Goal: Task Accomplishment & Management: Manage account settings

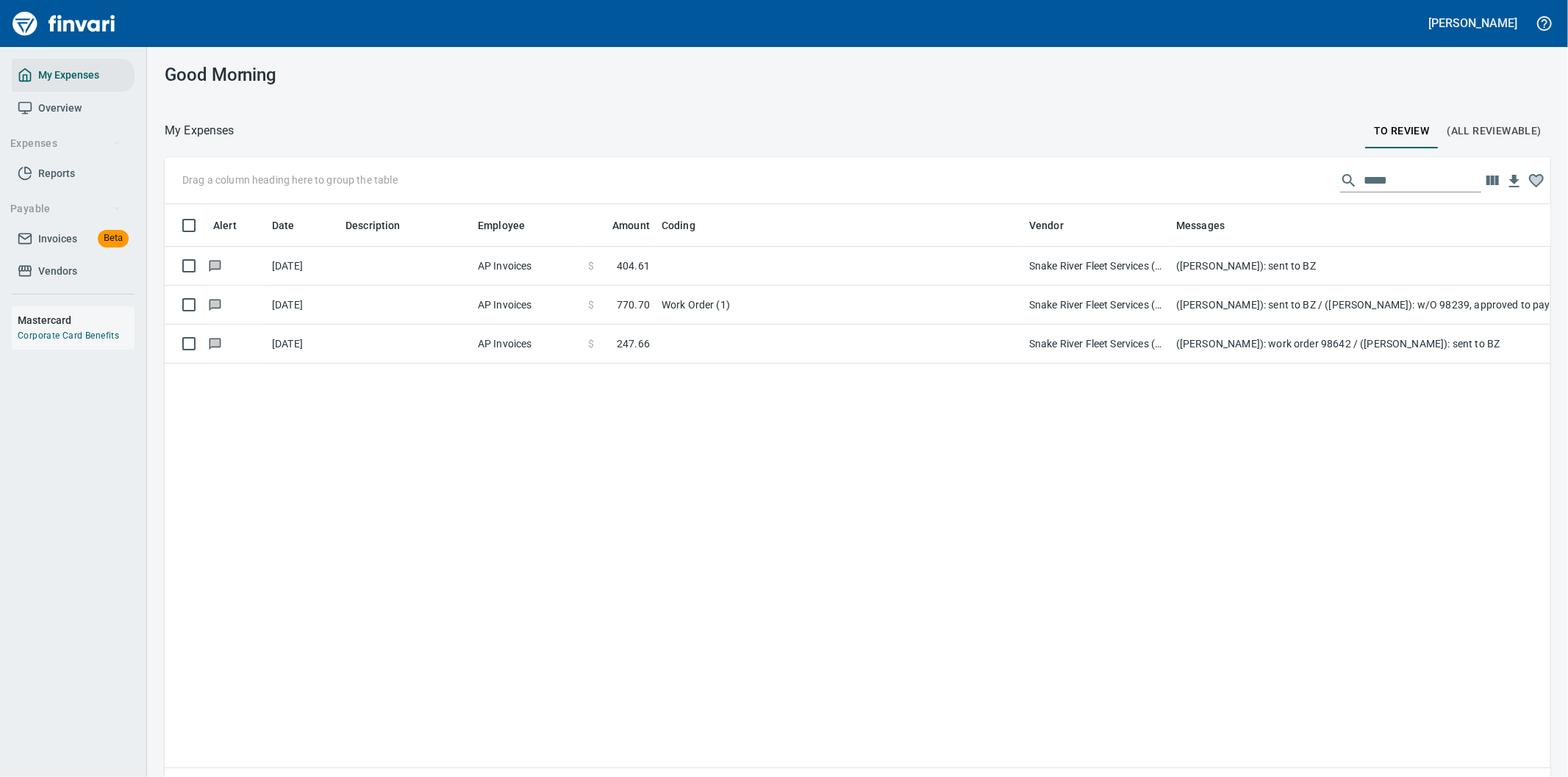
scroll to position [592, 1361]
drag, startPoint x: 1387, startPoint y: 171, endPoint x: 1201, endPoint y: 175, distance: 186.0
click at [1237, 175] on div "Drag a column heading here to group the table *****" at bounding box center [858, 181] width 1386 height 47
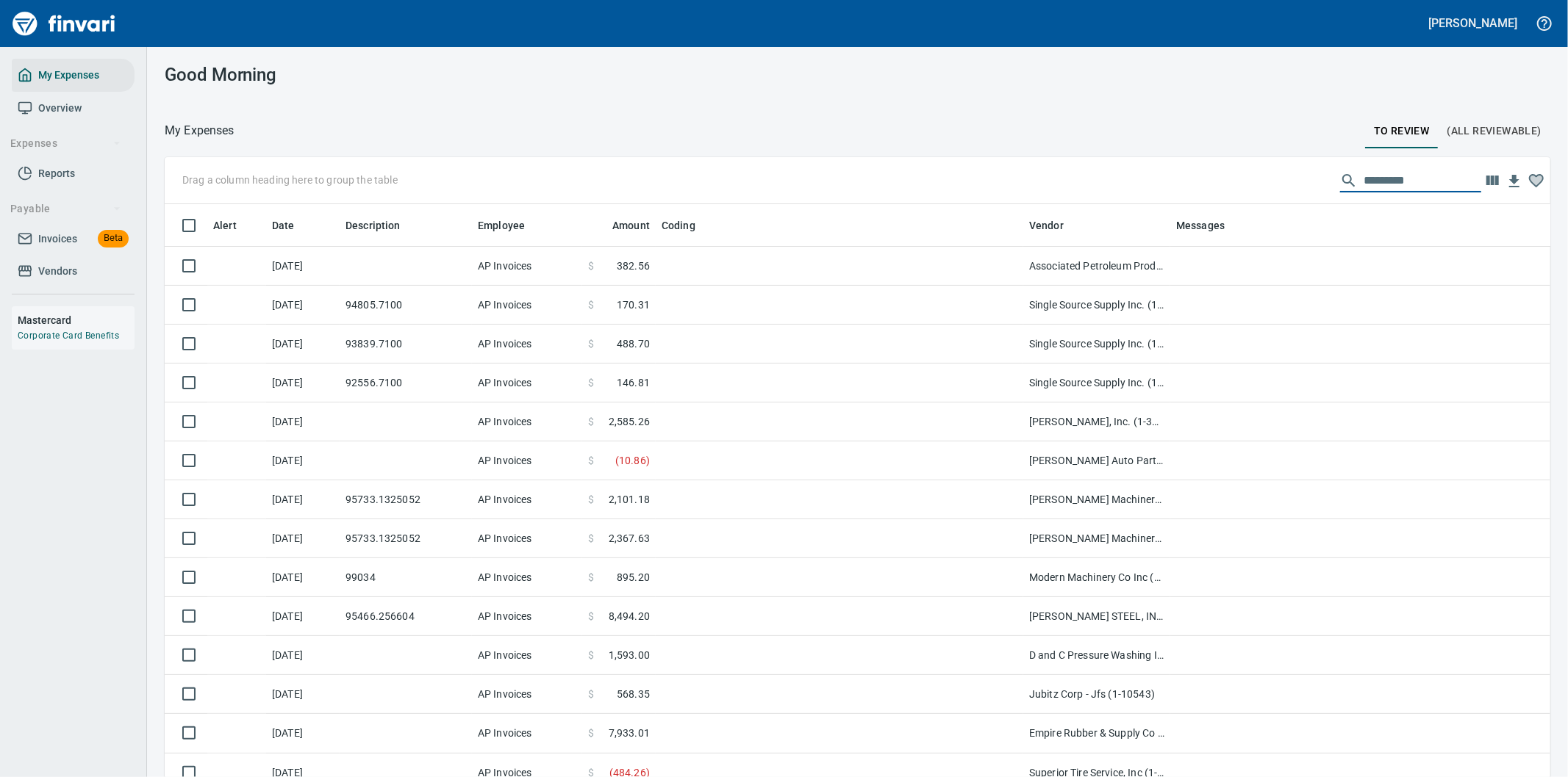
scroll to position [592, 1349]
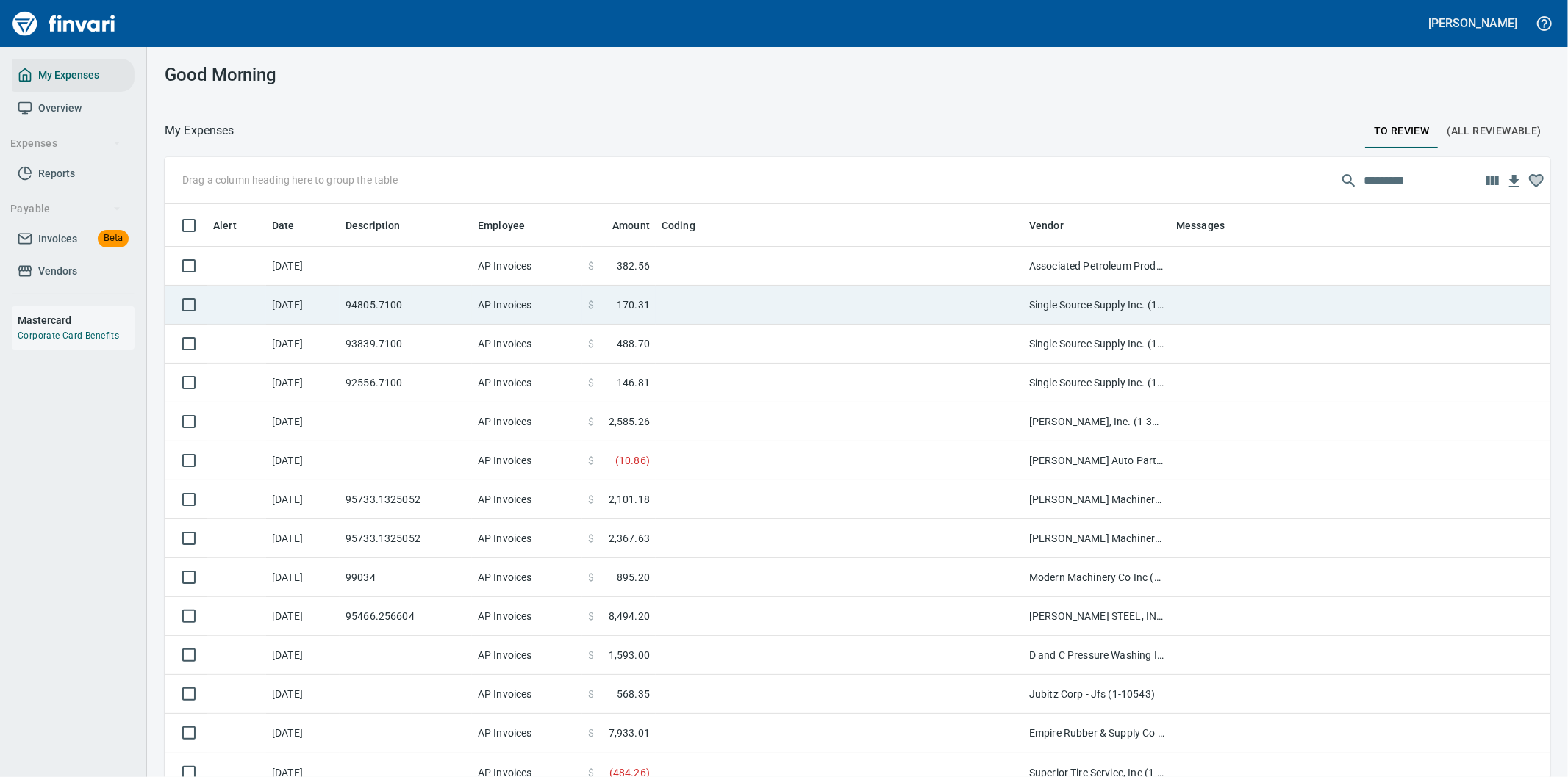
click at [768, 301] on td at bounding box center [839, 305] width 367 height 39
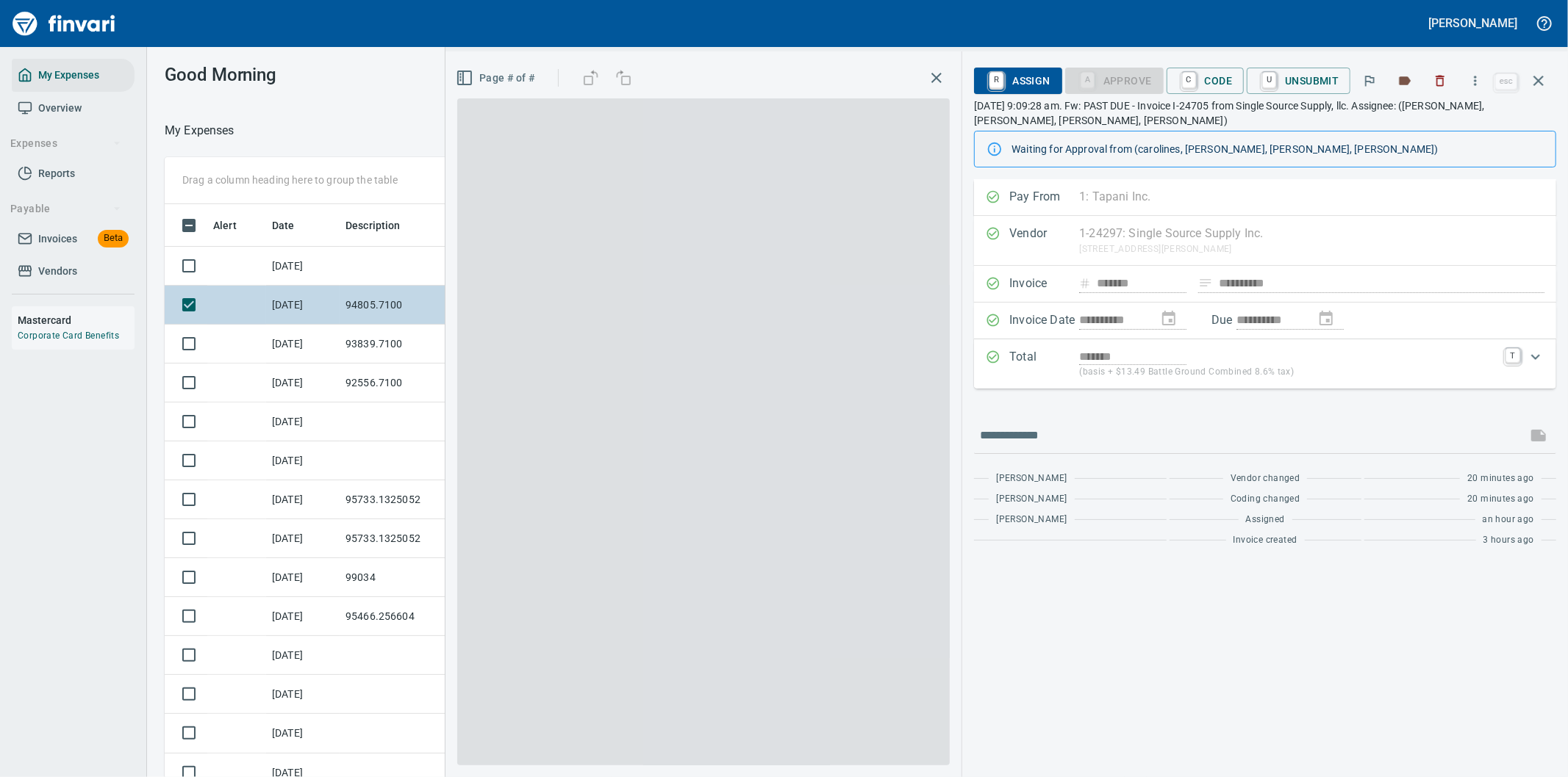
scroll to position [592, 981]
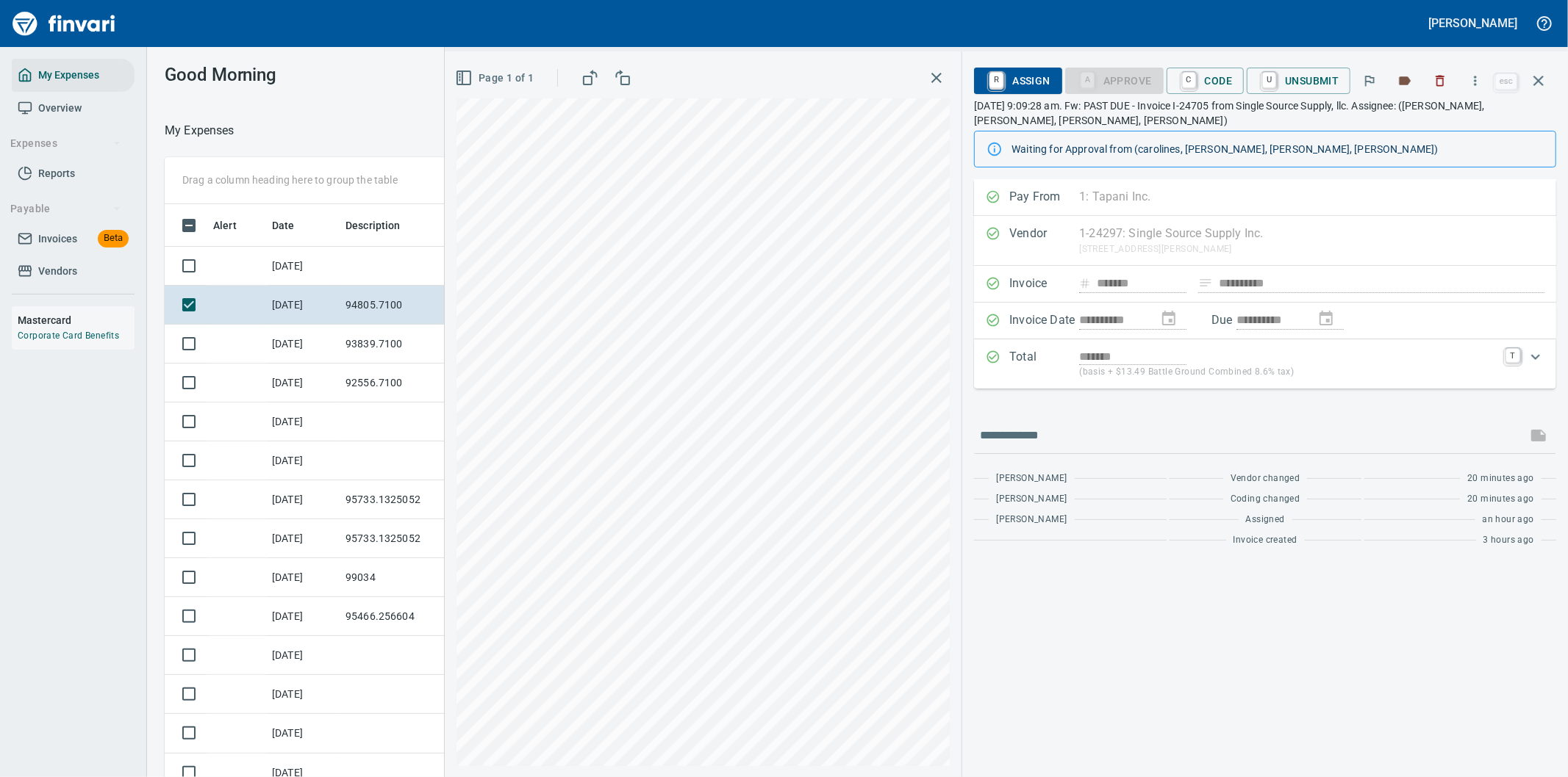
click at [1538, 354] on icon "Expand" at bounding box center [1535, 356] width 17 height 17
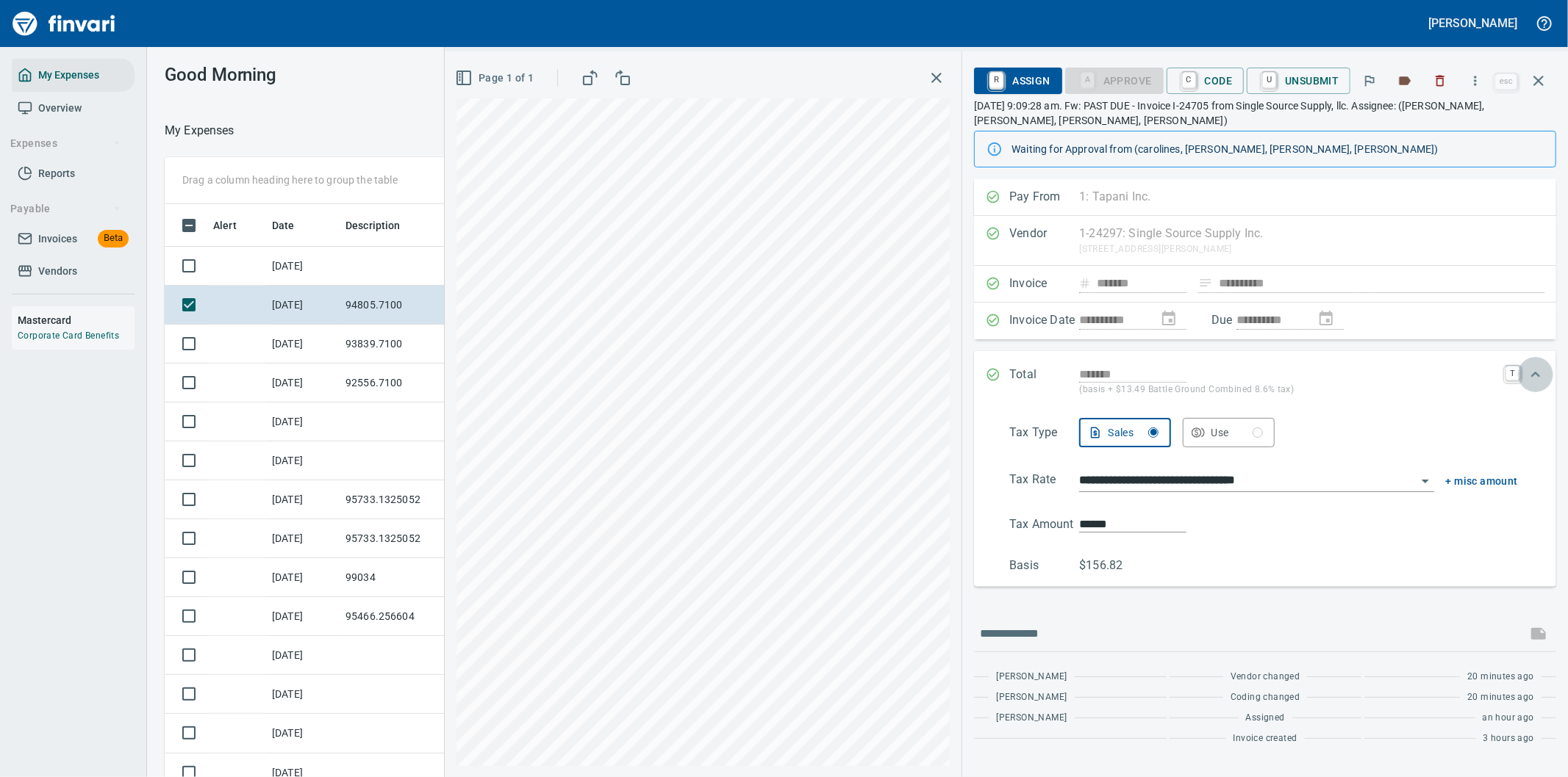
click at [1539, 376] on icon "Expand" at bounding box center [1535, 374] width 17 height 17
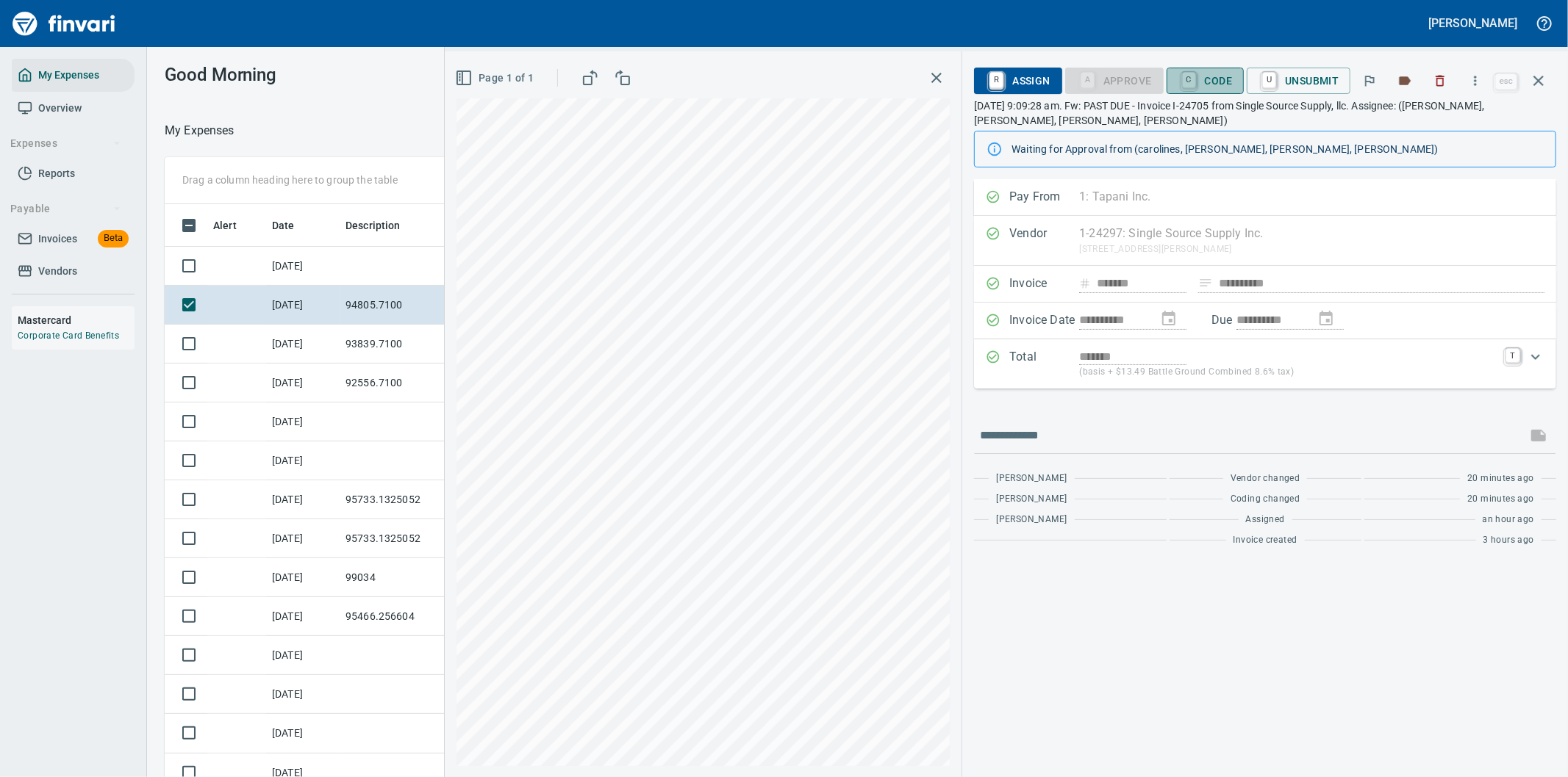
click at [1210, 78] on span "C Code" at bounding box center [1205, 81] width 54 height 25
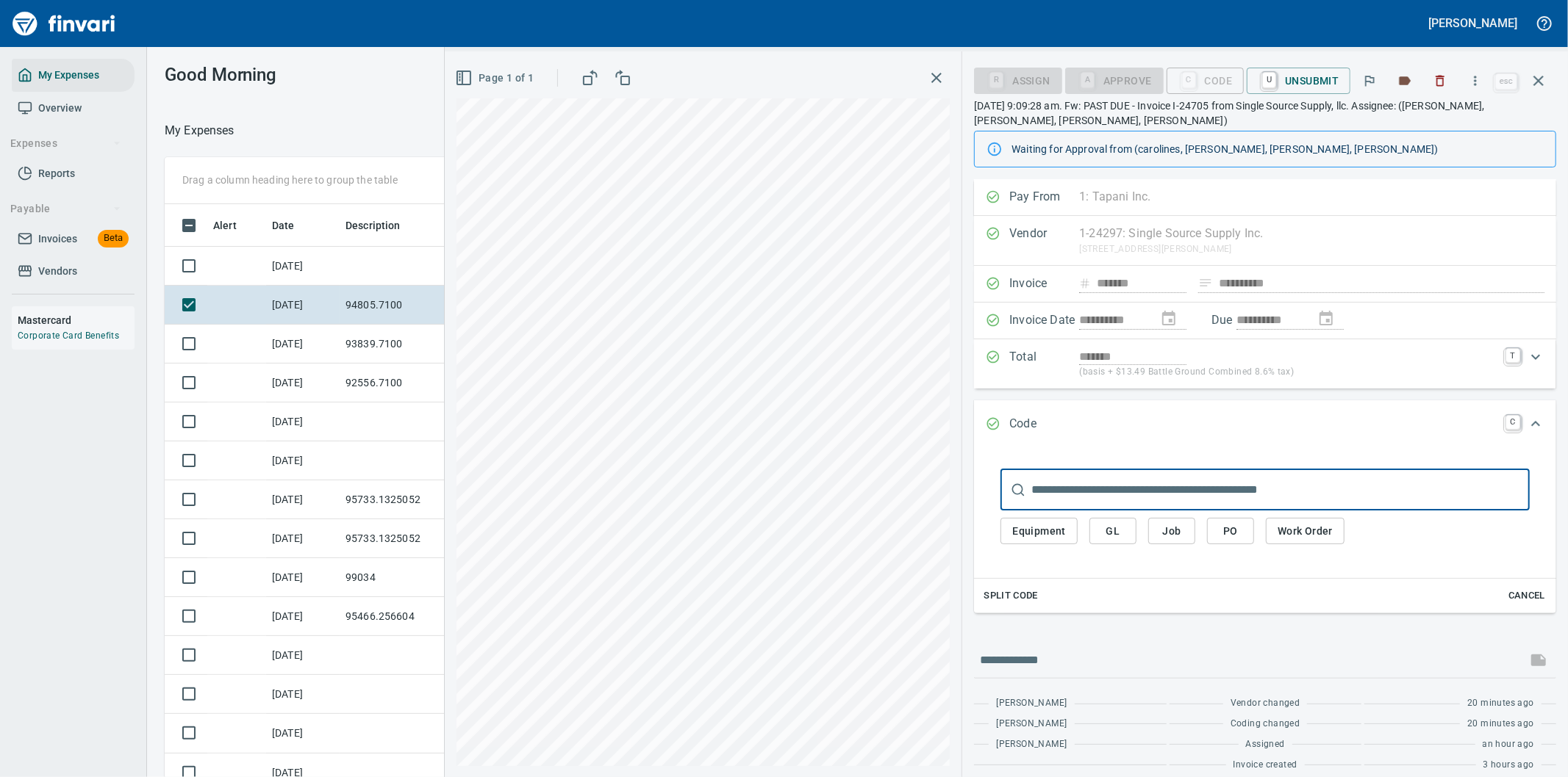
click at [1240, 542] on button "PO" at bounding box center [1230, 531] width 47 height 27
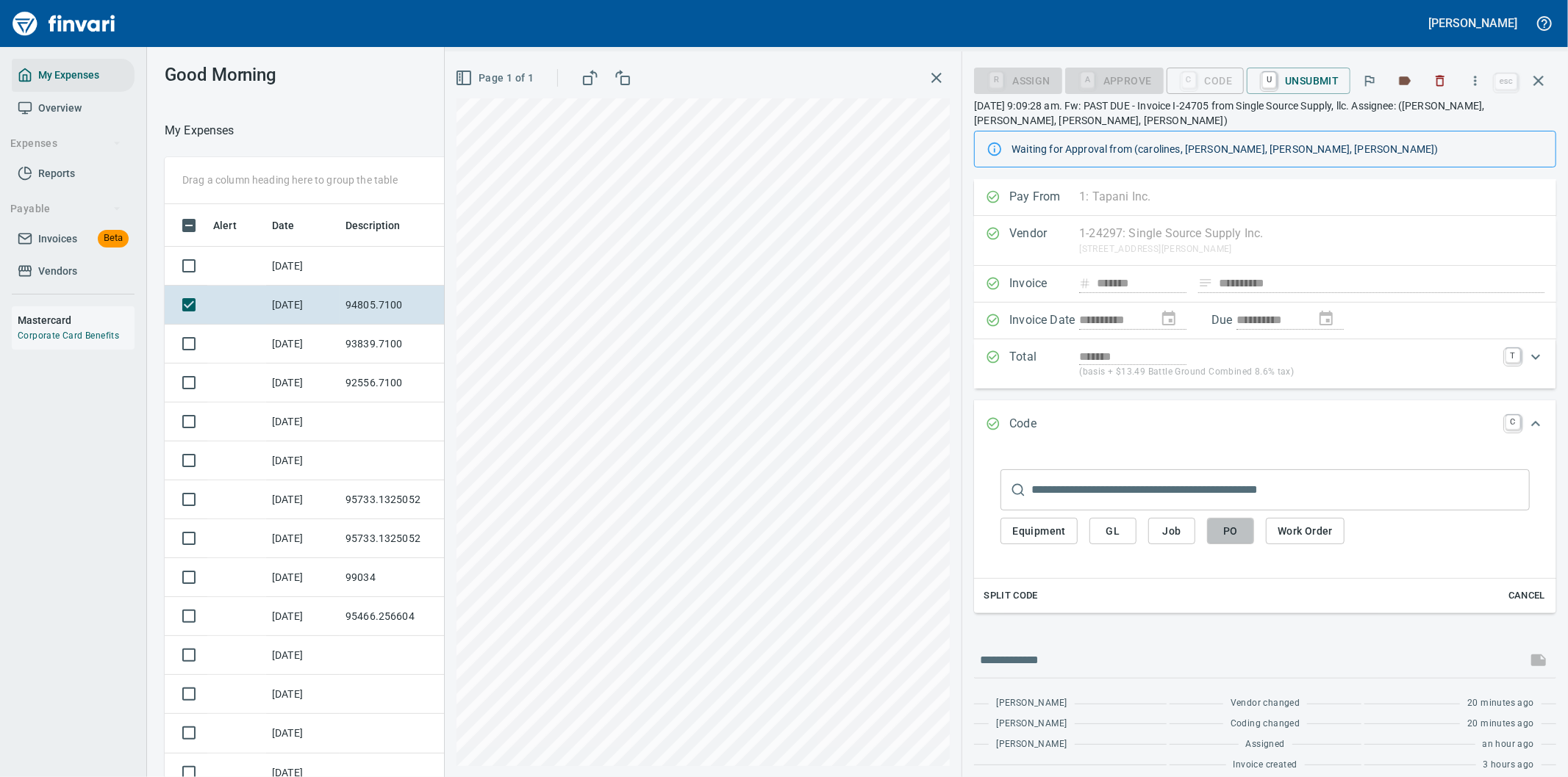
click at [1230, 531] on span "PO" at bounding box center [1231, 531] width 24 height 18
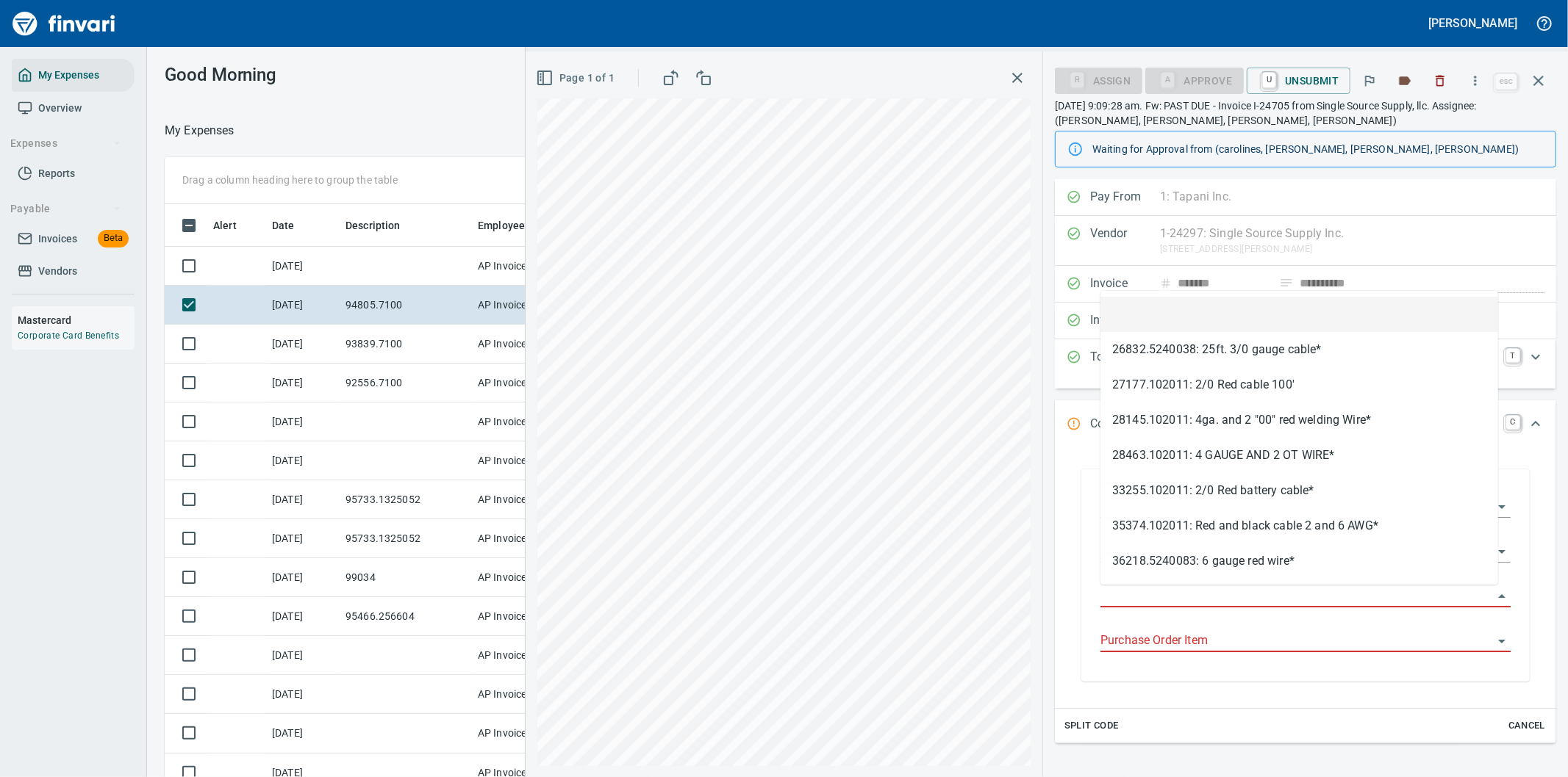
click at [1142, 596] on input "Purchase Order" at bounding box center [1297, 596] width 392 height 20
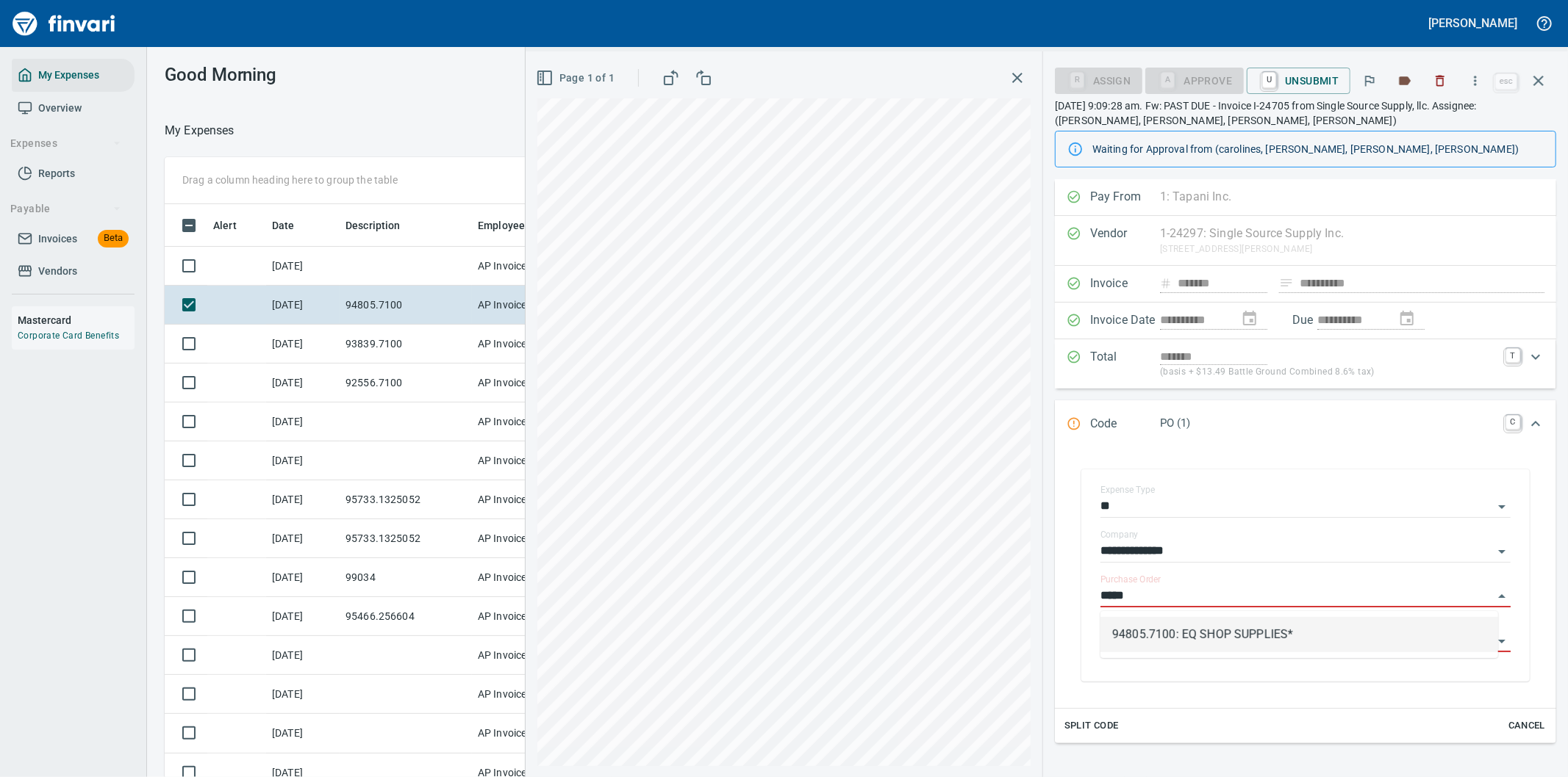
click at [1148, 634] on li "94805.7100: EQ SHOP SUPPLIES*" at bounding box center [1299, 635] width 398 height 35
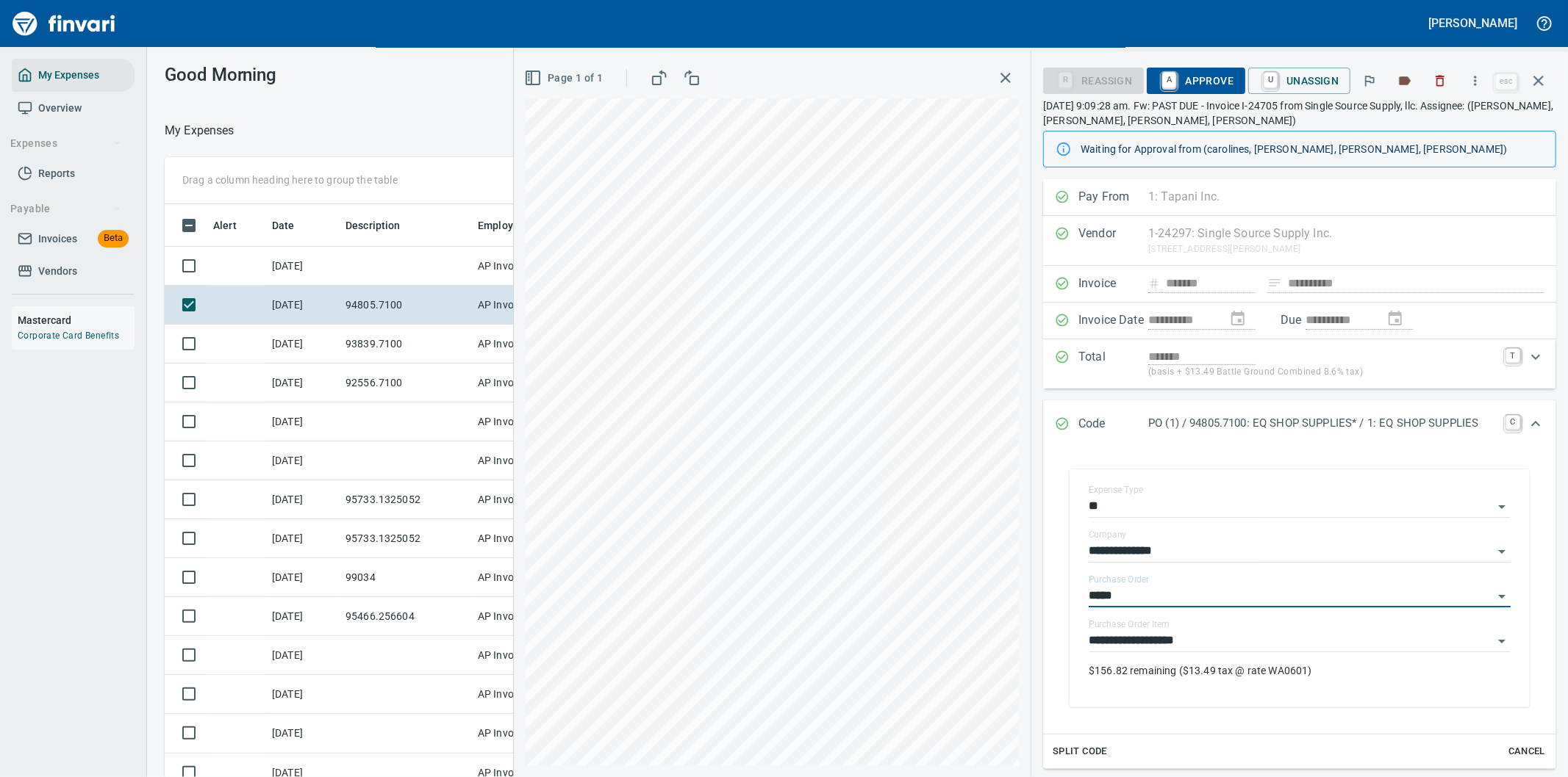
type input "**********"
click at [1204, 79] on span "A Approve" at bounding box center [1196, 81] width 75 height 25
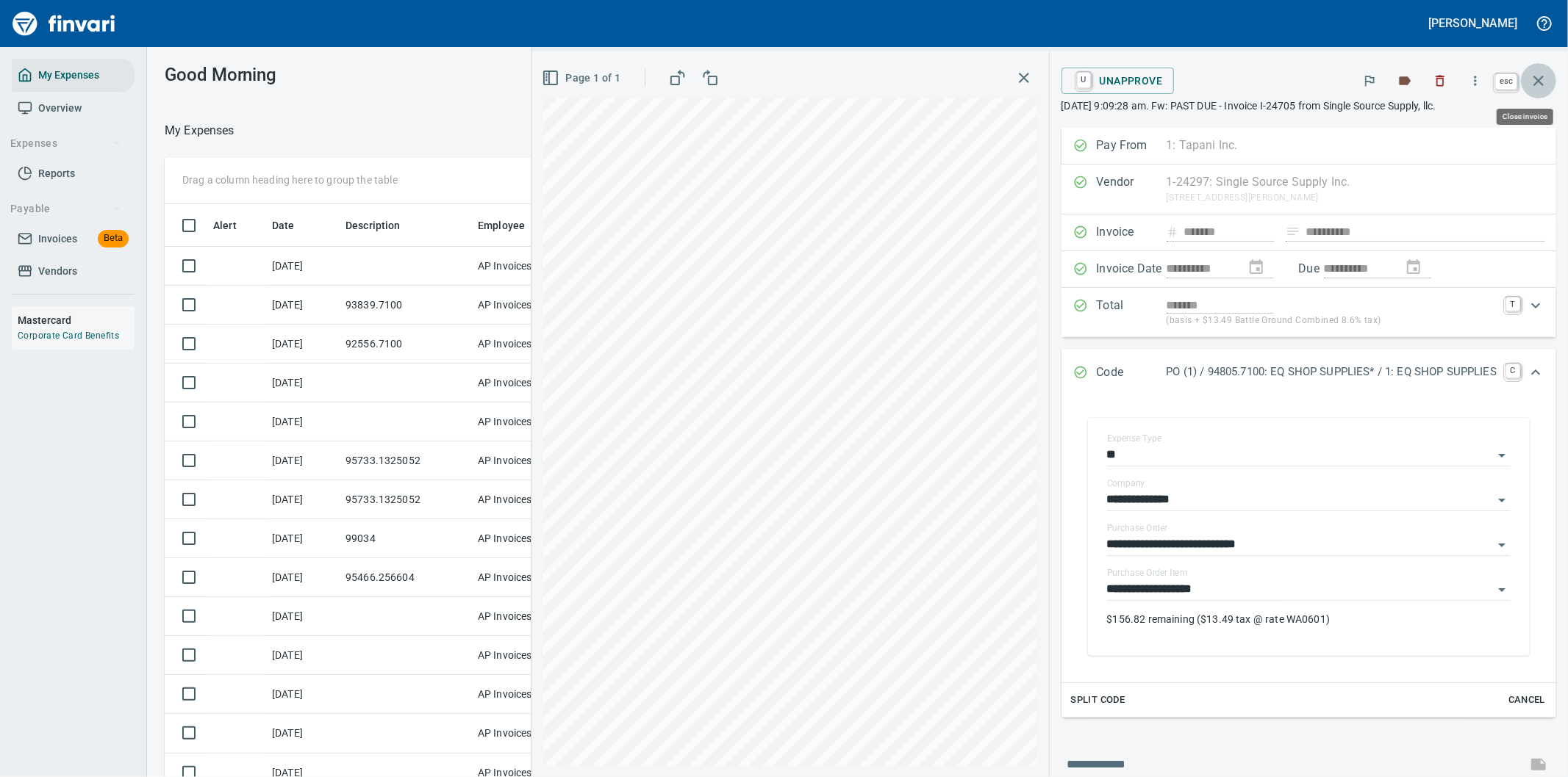
click at [1536, 77] on icon "button" at bounding box center [1538, 81] width 10 height 10
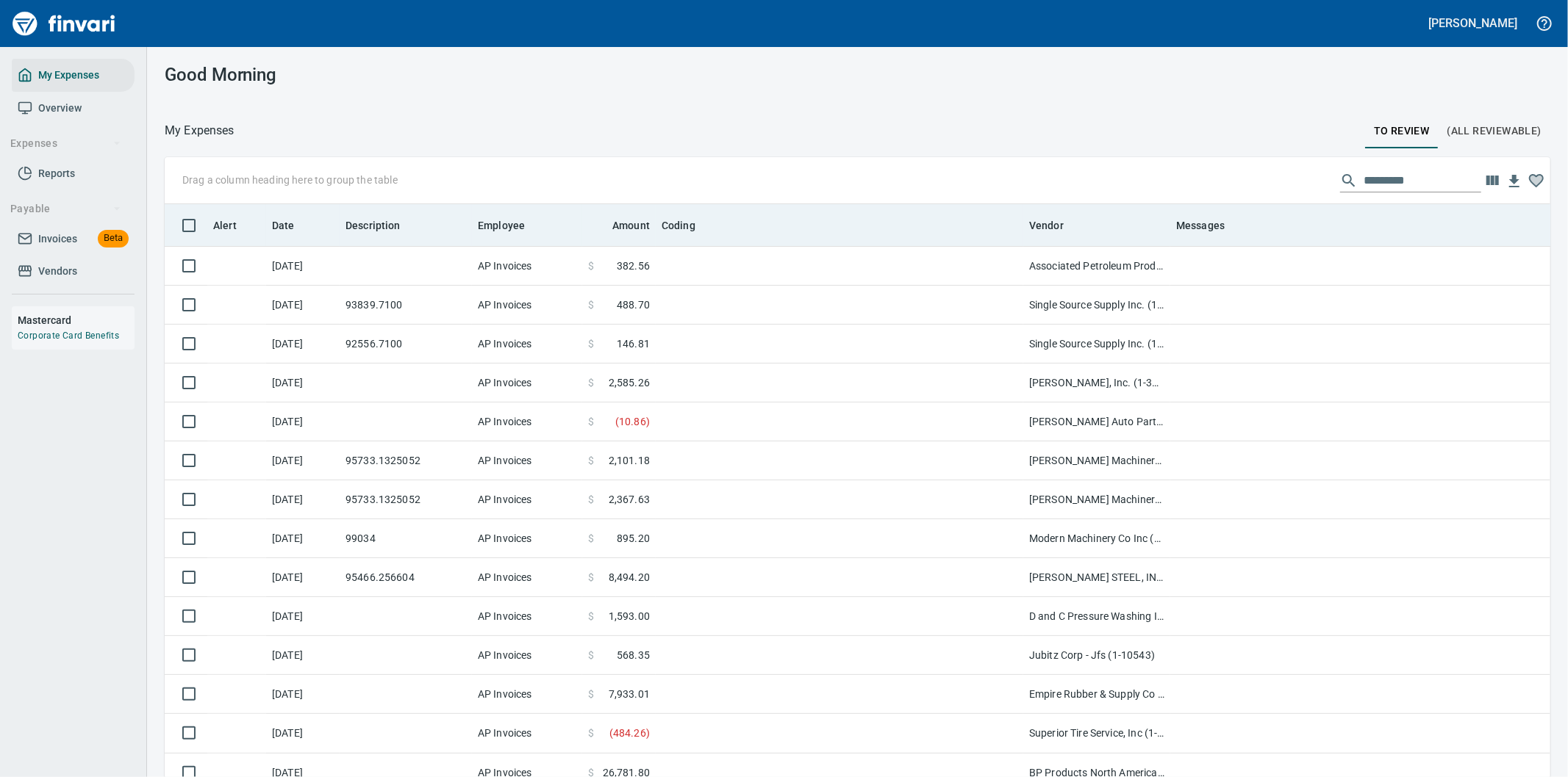
scroll to position [592, 1349]
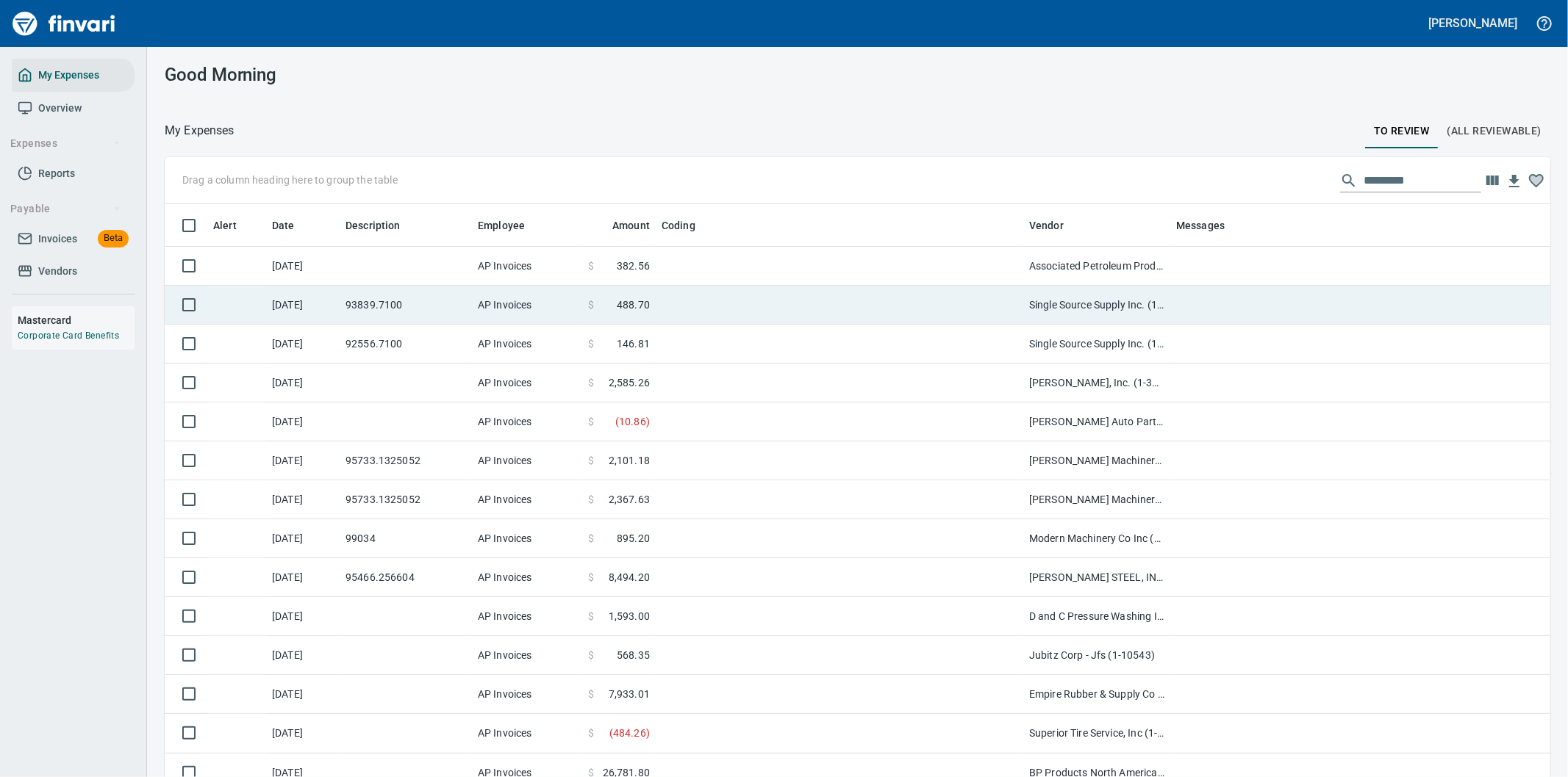
click at [701, 300] on td at bounding box center [839, 305] width 367 height 39
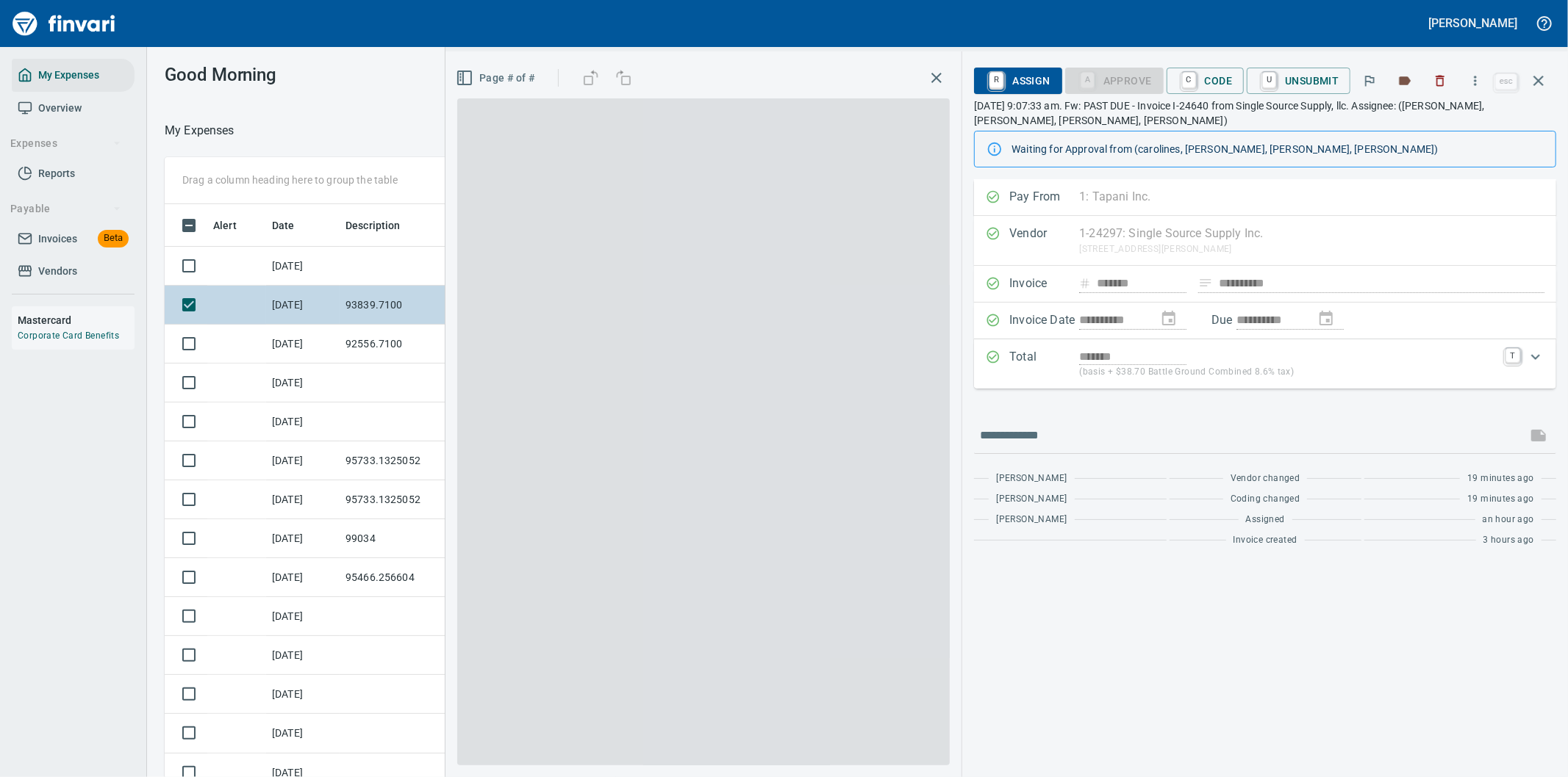
scroll to position [592, 981]
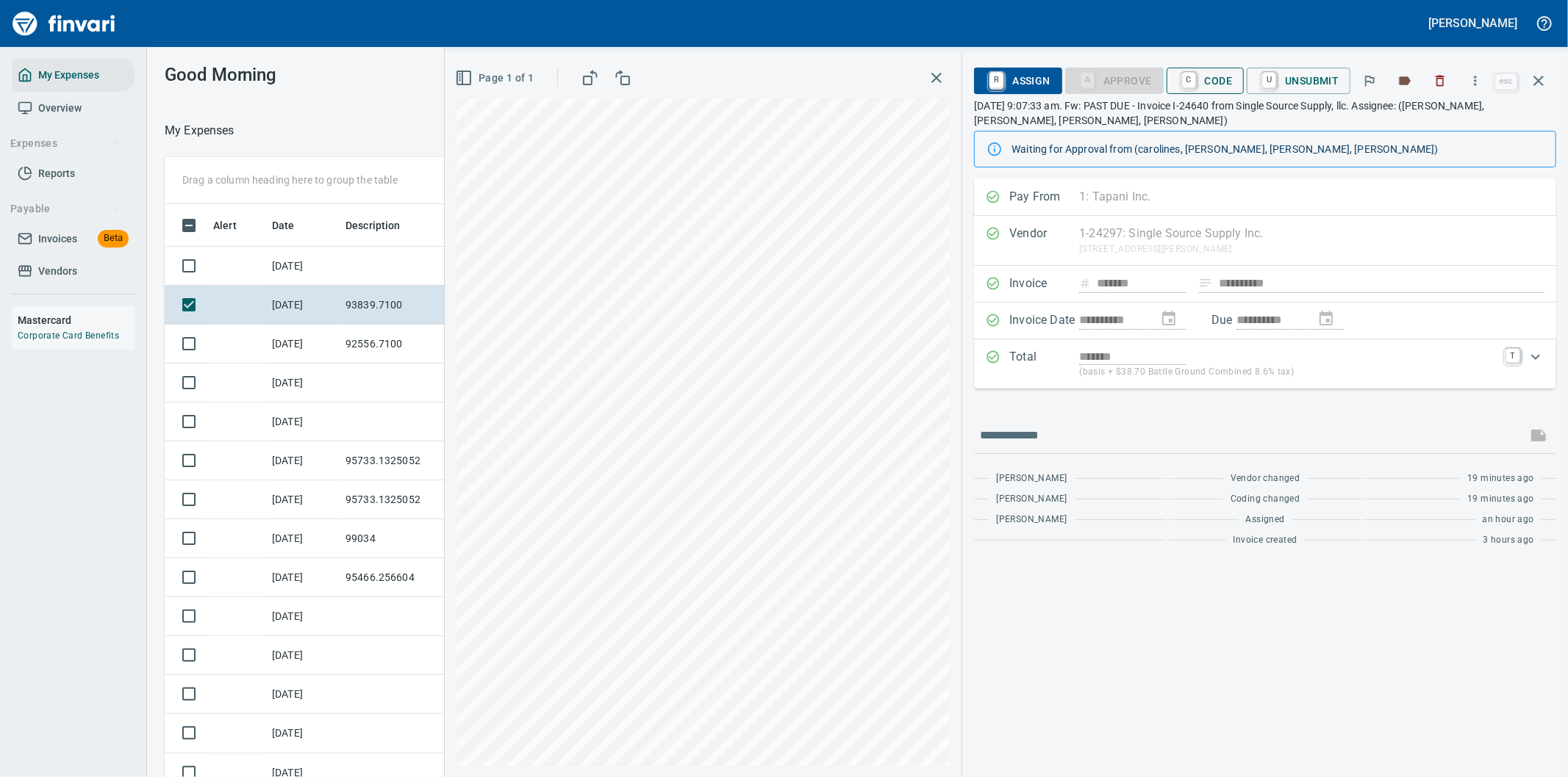
click at [1217, 79] on span "C Code" at bounding box center [1205, 81] width 54 height 25
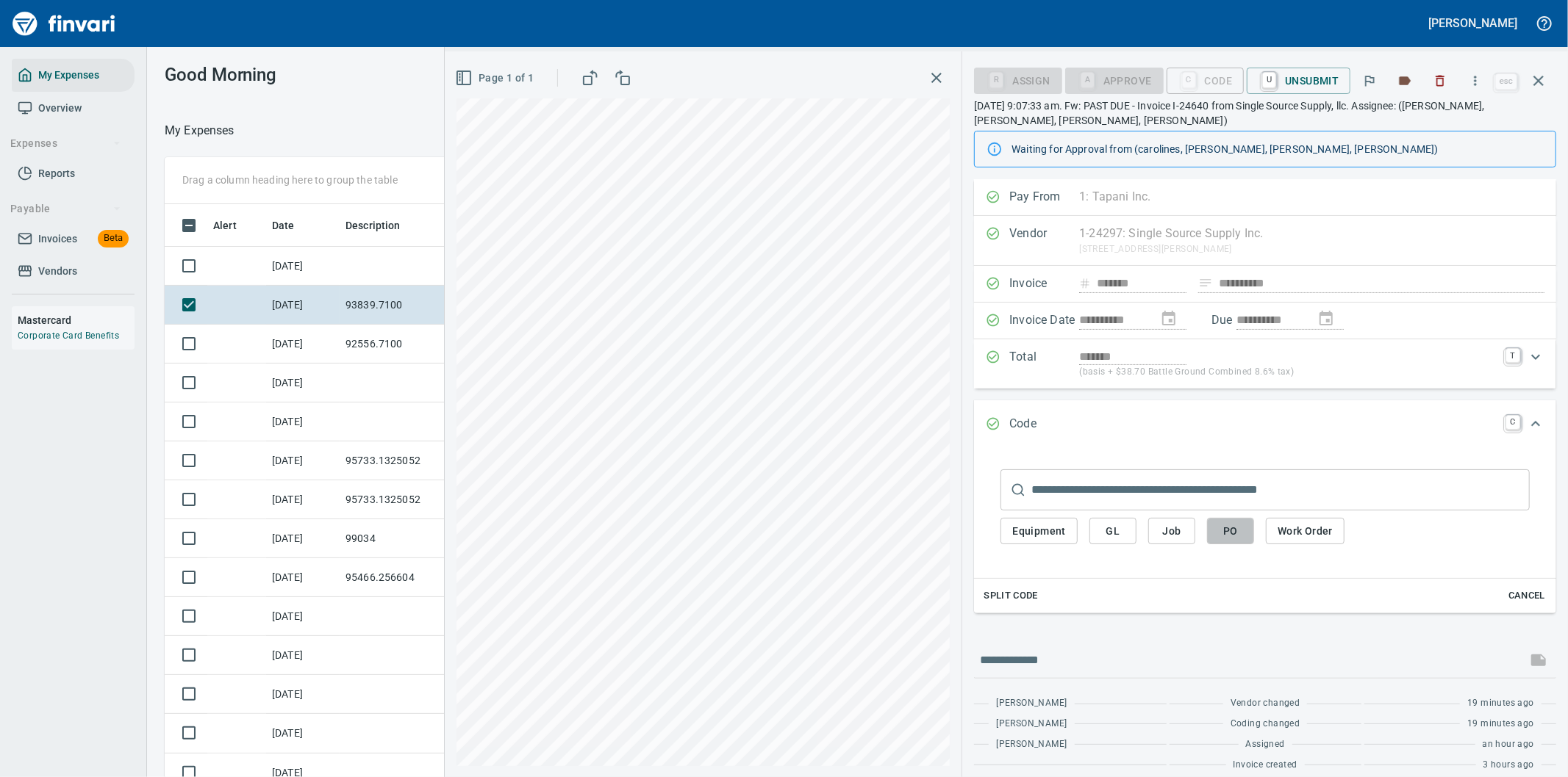
click at [1227, 531] on span "PO" at bounding box center [1231, 531] width 24 height 18
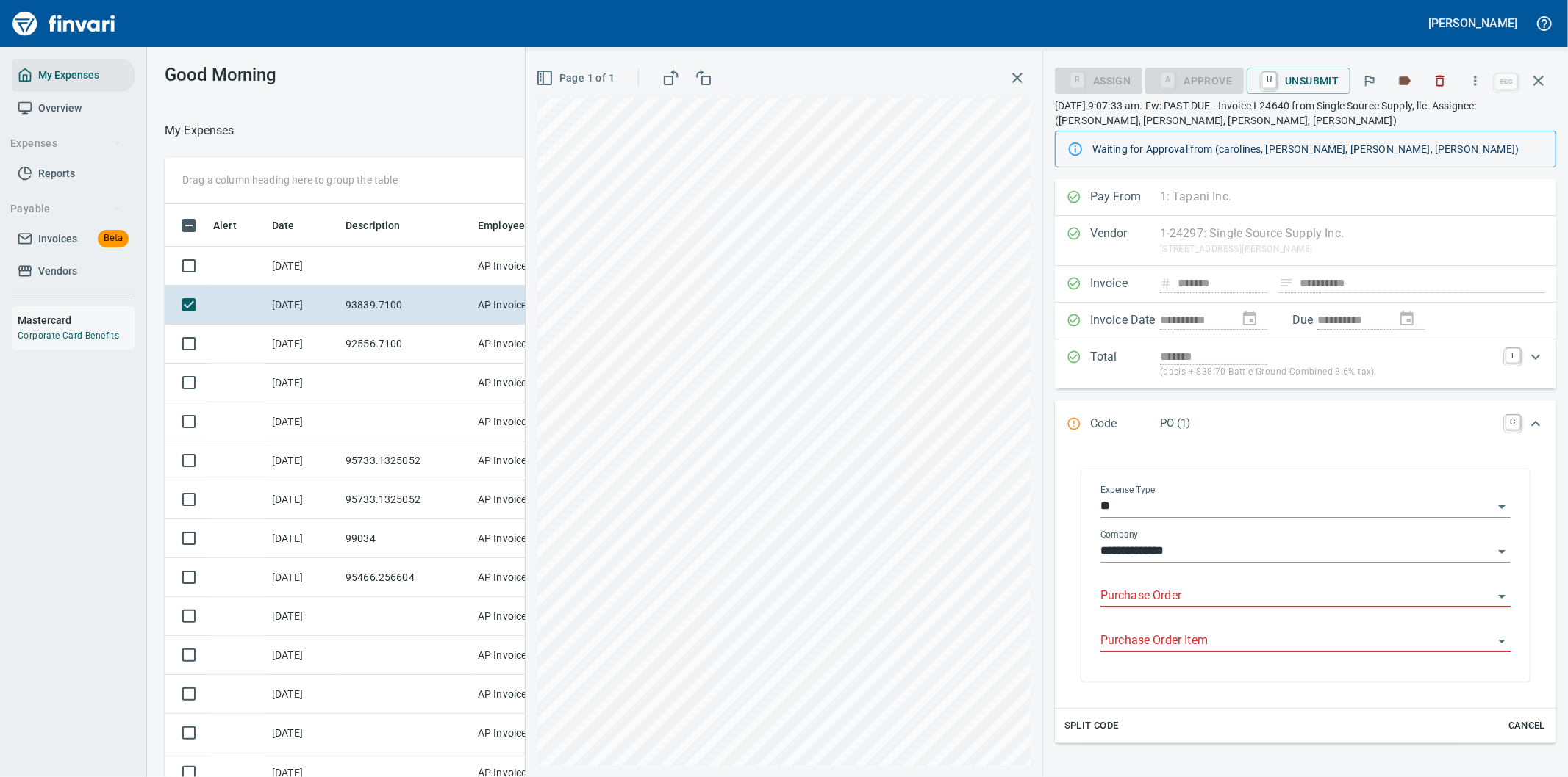
click at [1140, 598] on input "Purchase Order" at bounding box center [1297, 596] width 392 height 20
click at [1192, 632] on li "93839.7100: EQ SHOP SUPPLIES*" at bounding box center [1299, 635] width 398 height 35
type input "**********"
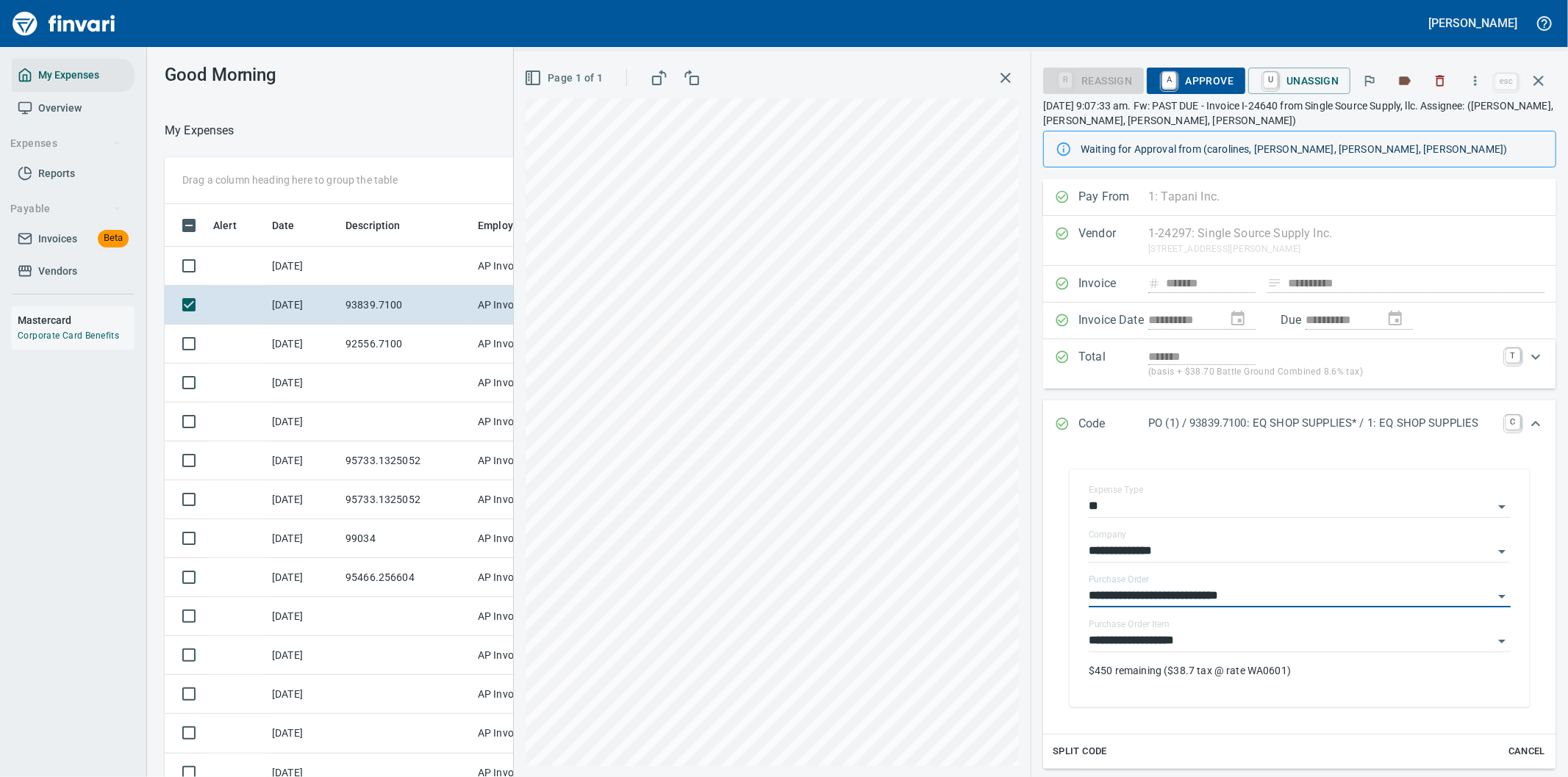
type input "**********"
click at [1201, 77] on span "A Approve" at bounding box center [1196, 81] width 75 height 25
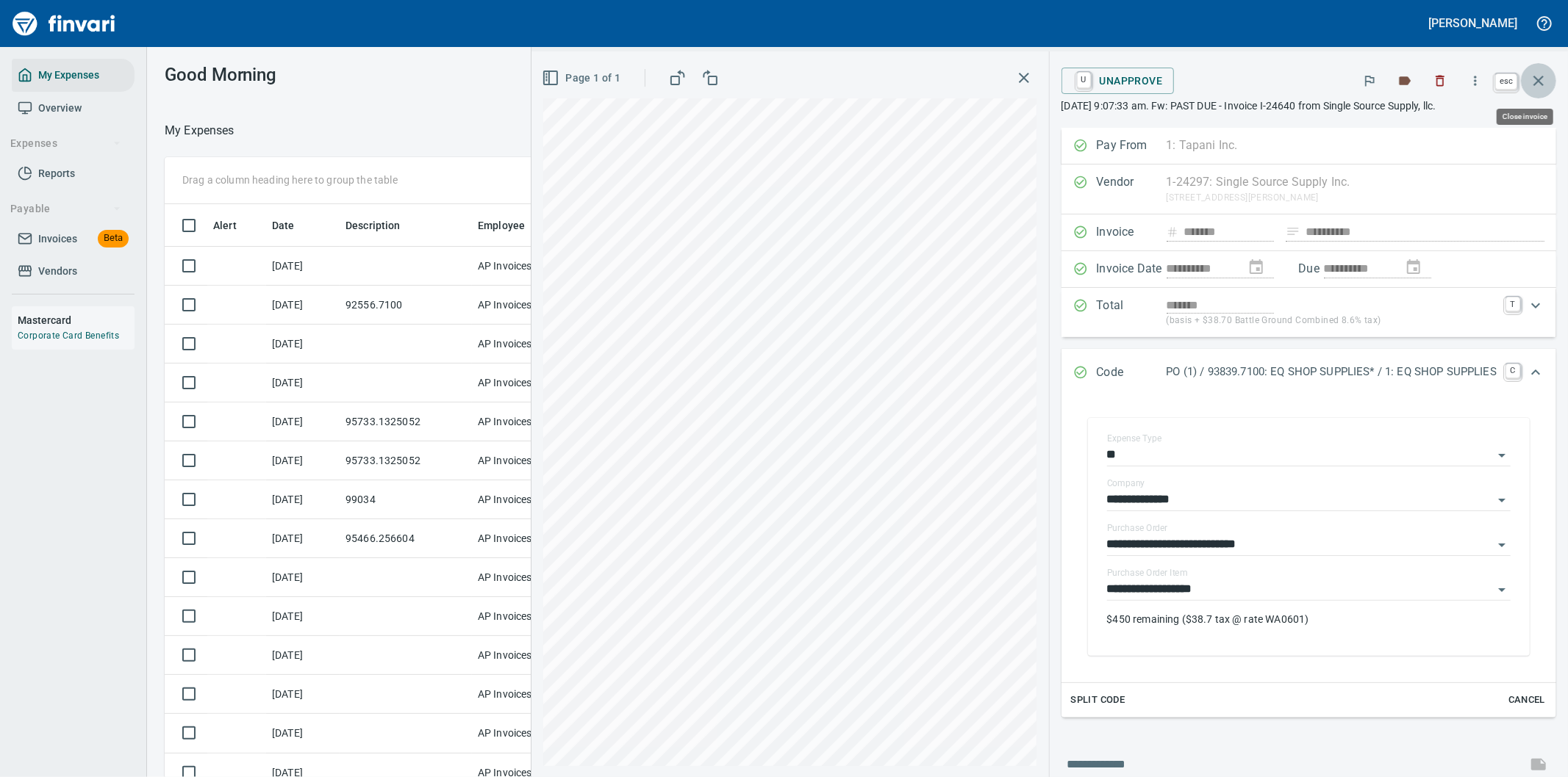
click at [1540, 79] on icon "button" at bounding box center [1538, 81] width 10 height 10
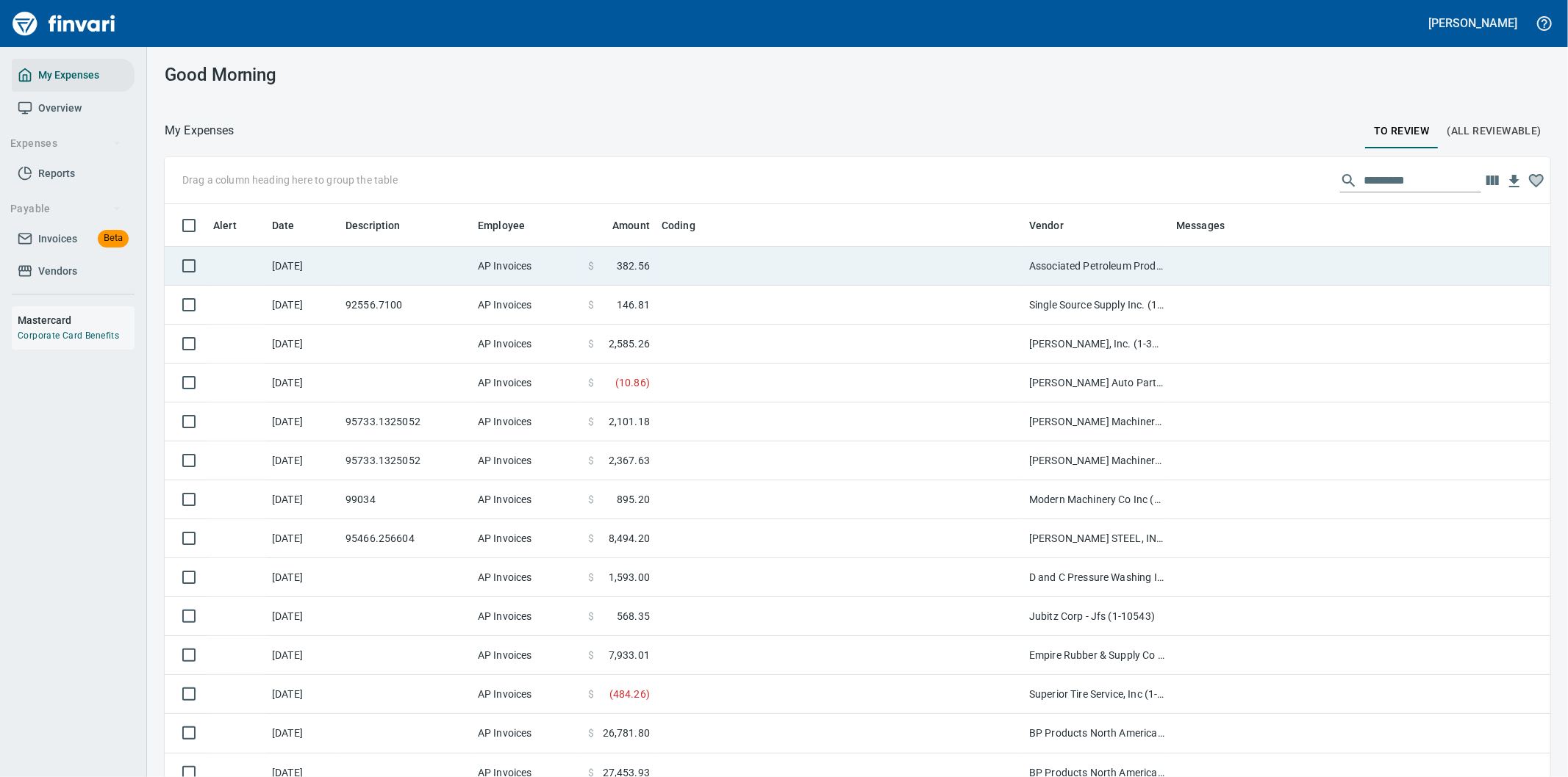
scroll to position [592, 1349]
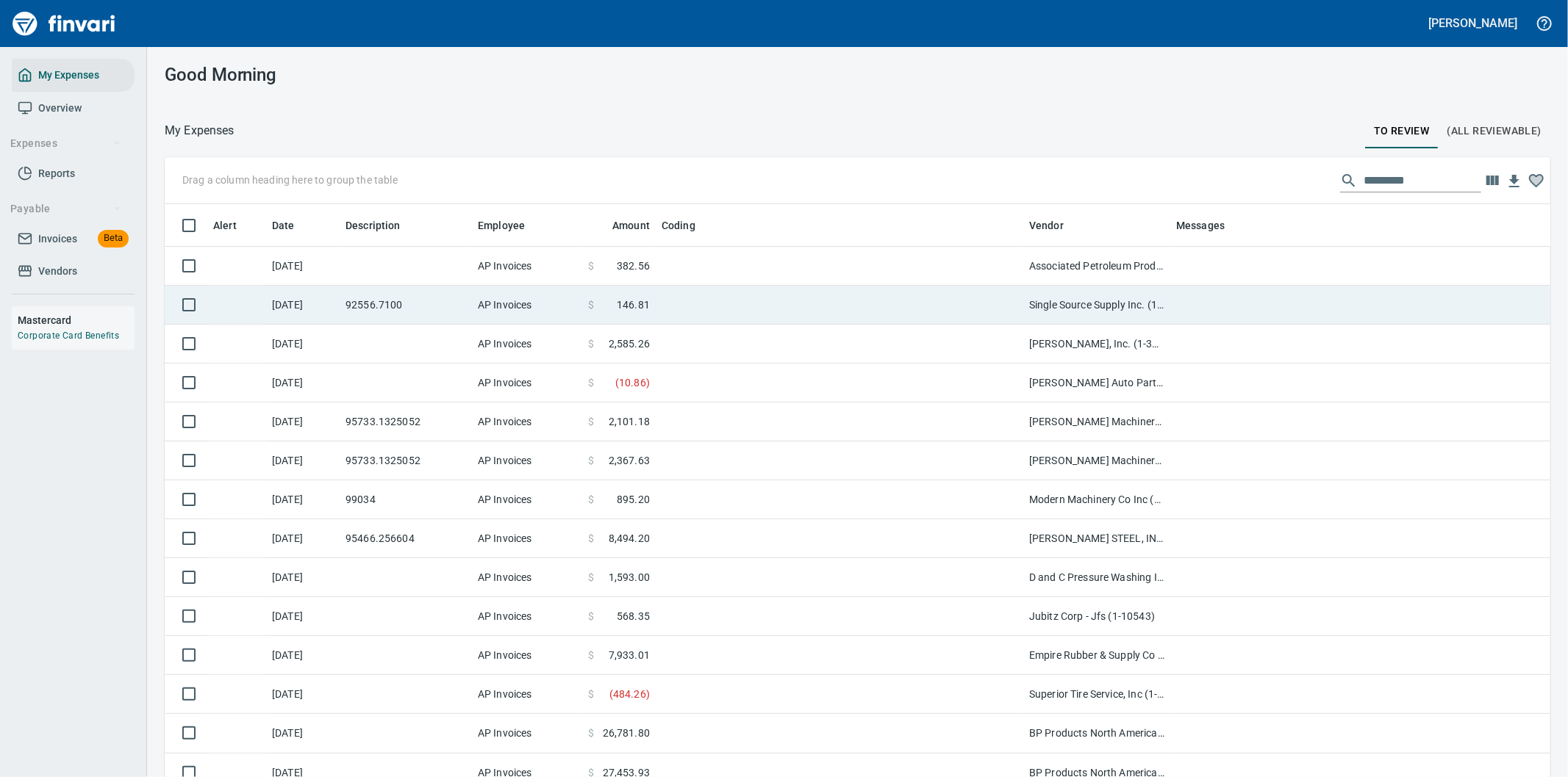
click at [952, 303] on td at bounding box center [839, 305] width 367 height 39
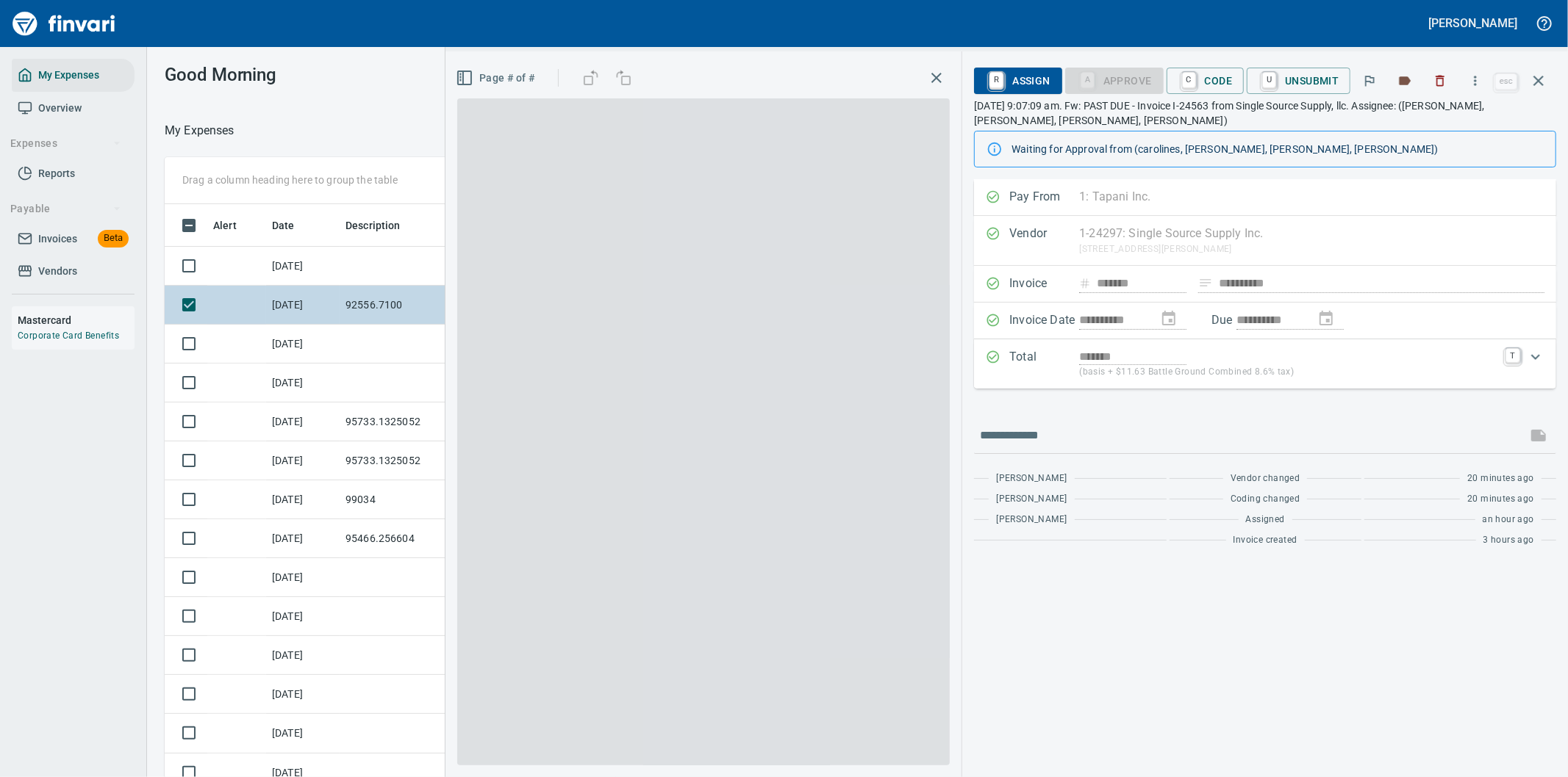
scroll to position [592, 981]
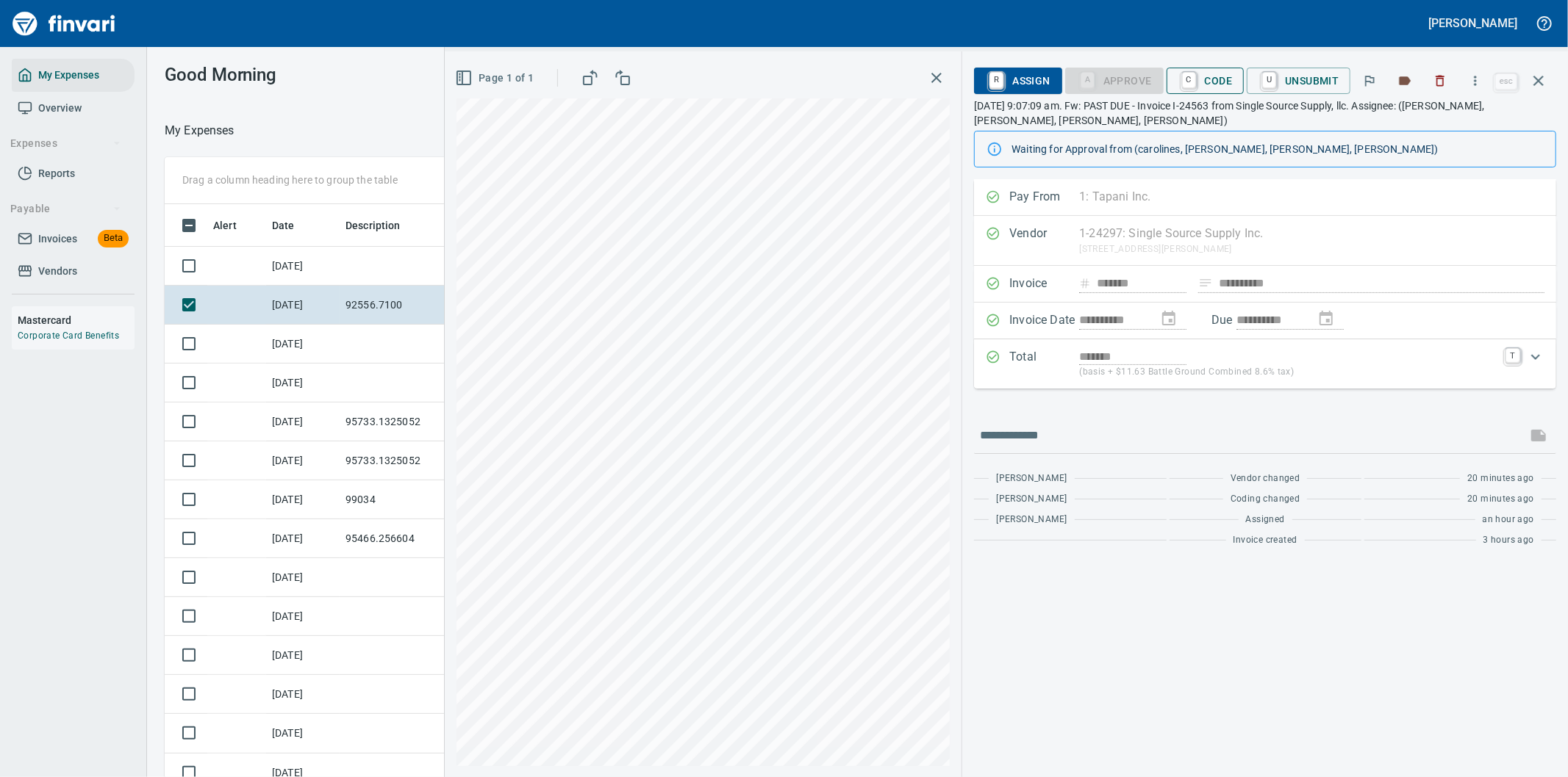
click at [1211, 80] on span "C Code" at bounding box center [1205, 81] width 54 height 25
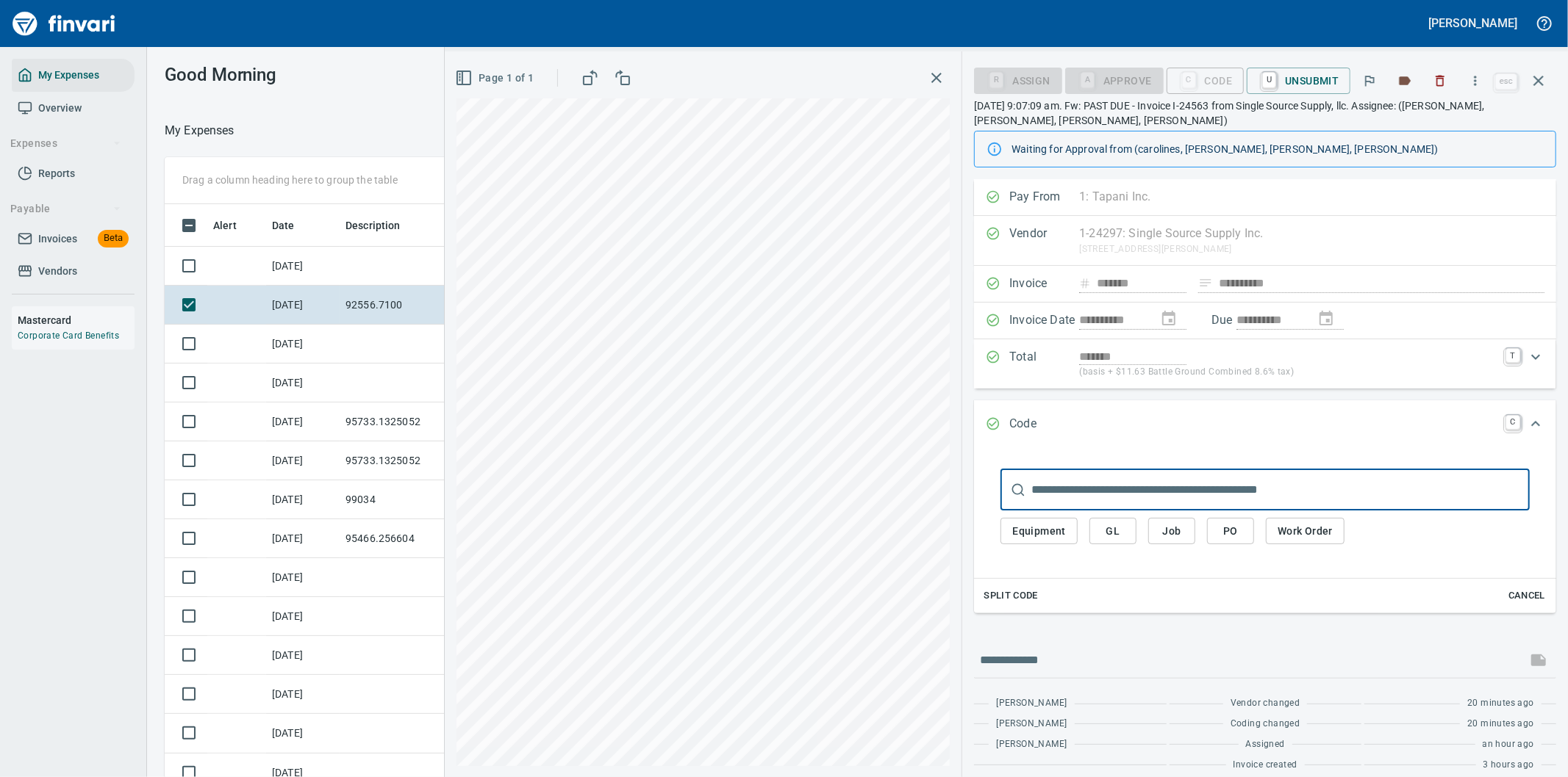
click at [1234, 532] on span "PO" at bounding box center [1231, 531] width 24 height 18
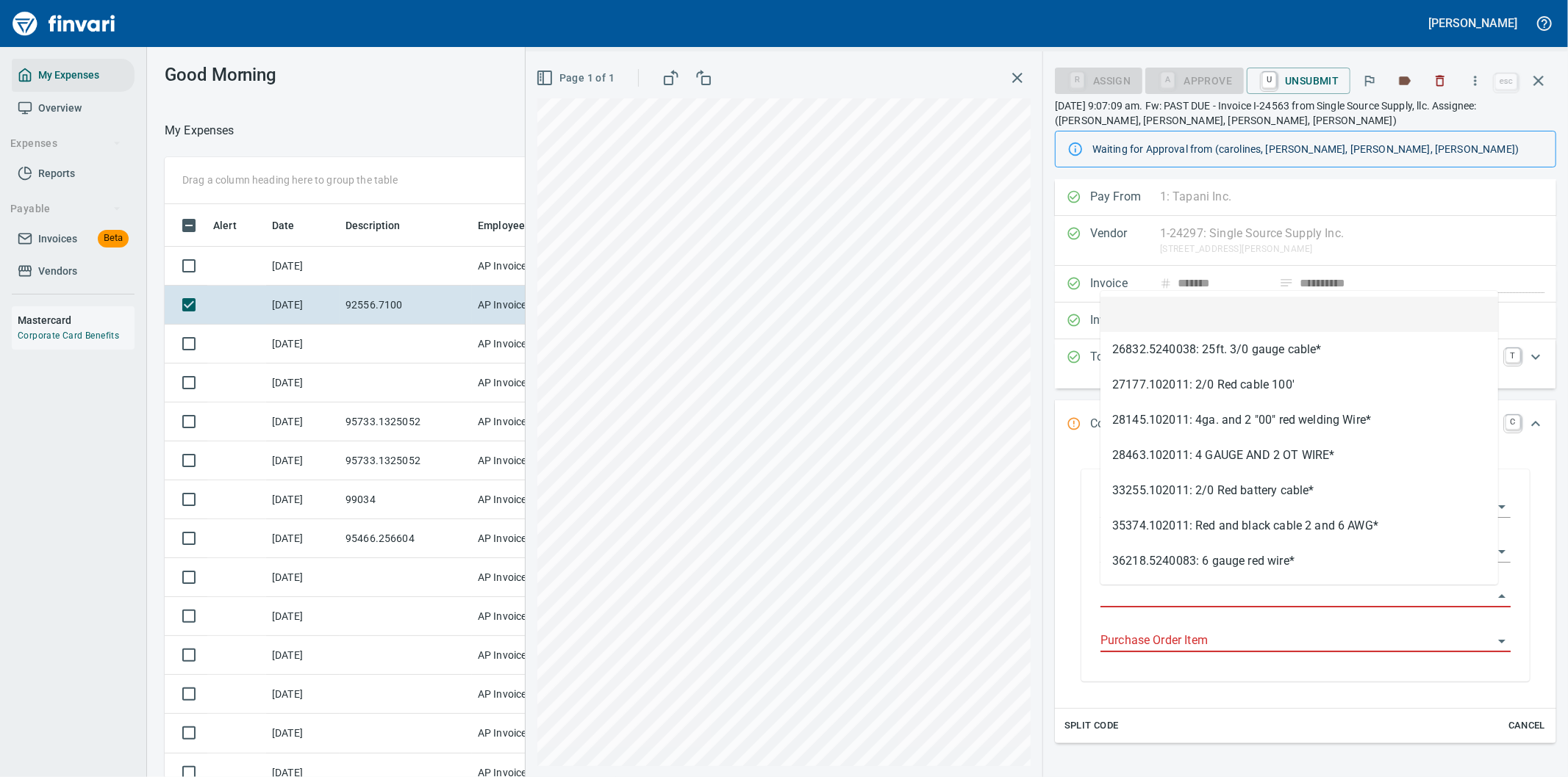
click at [1134, 588] on input "Purchase Order" at bounding box center [1297, 596] width 392 height 20
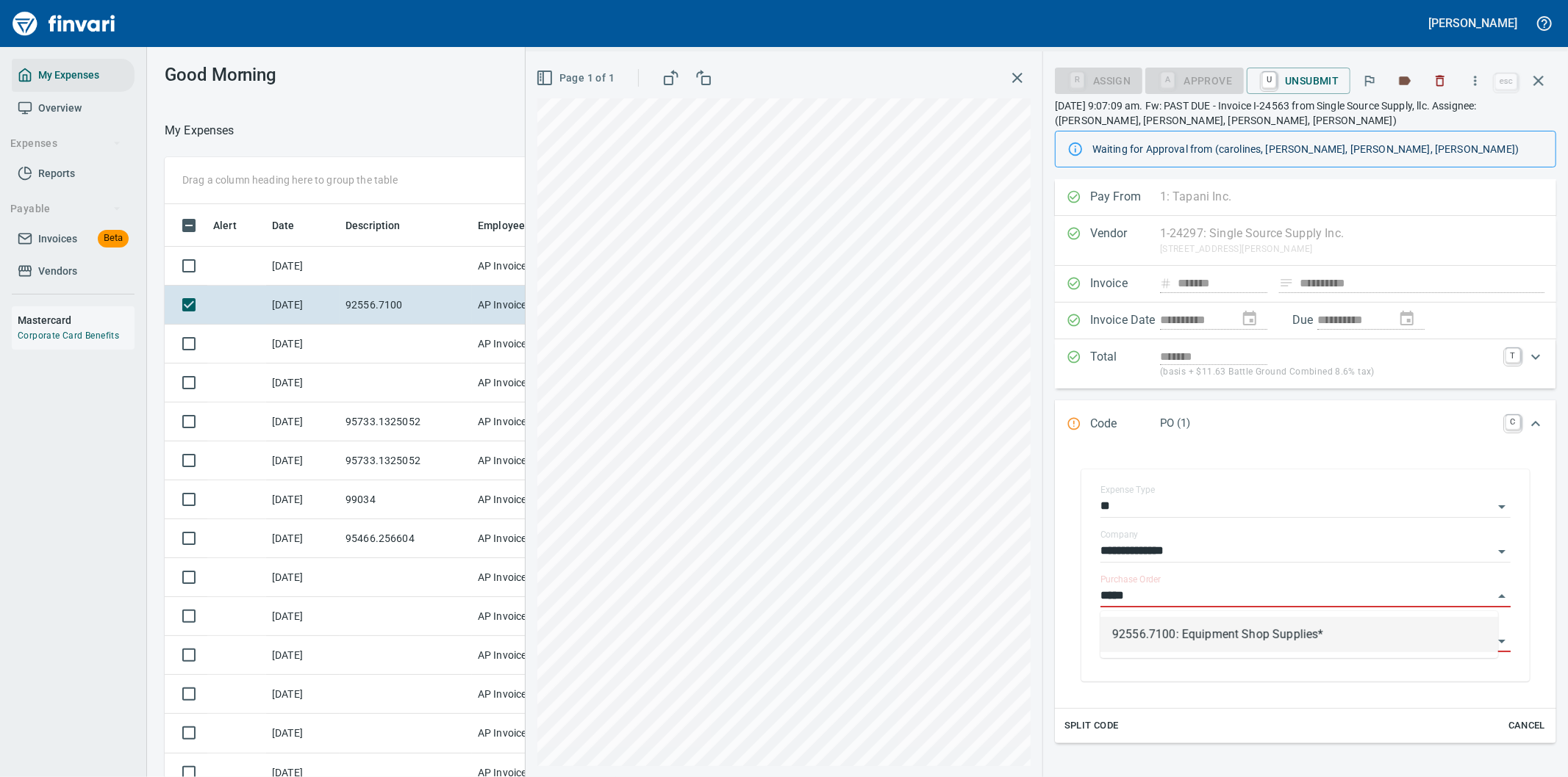
click at [1145, 636] on li "92556.7100: Equipment Shop Supplies*" at bounding box center [1299, 635] width 398 height 35
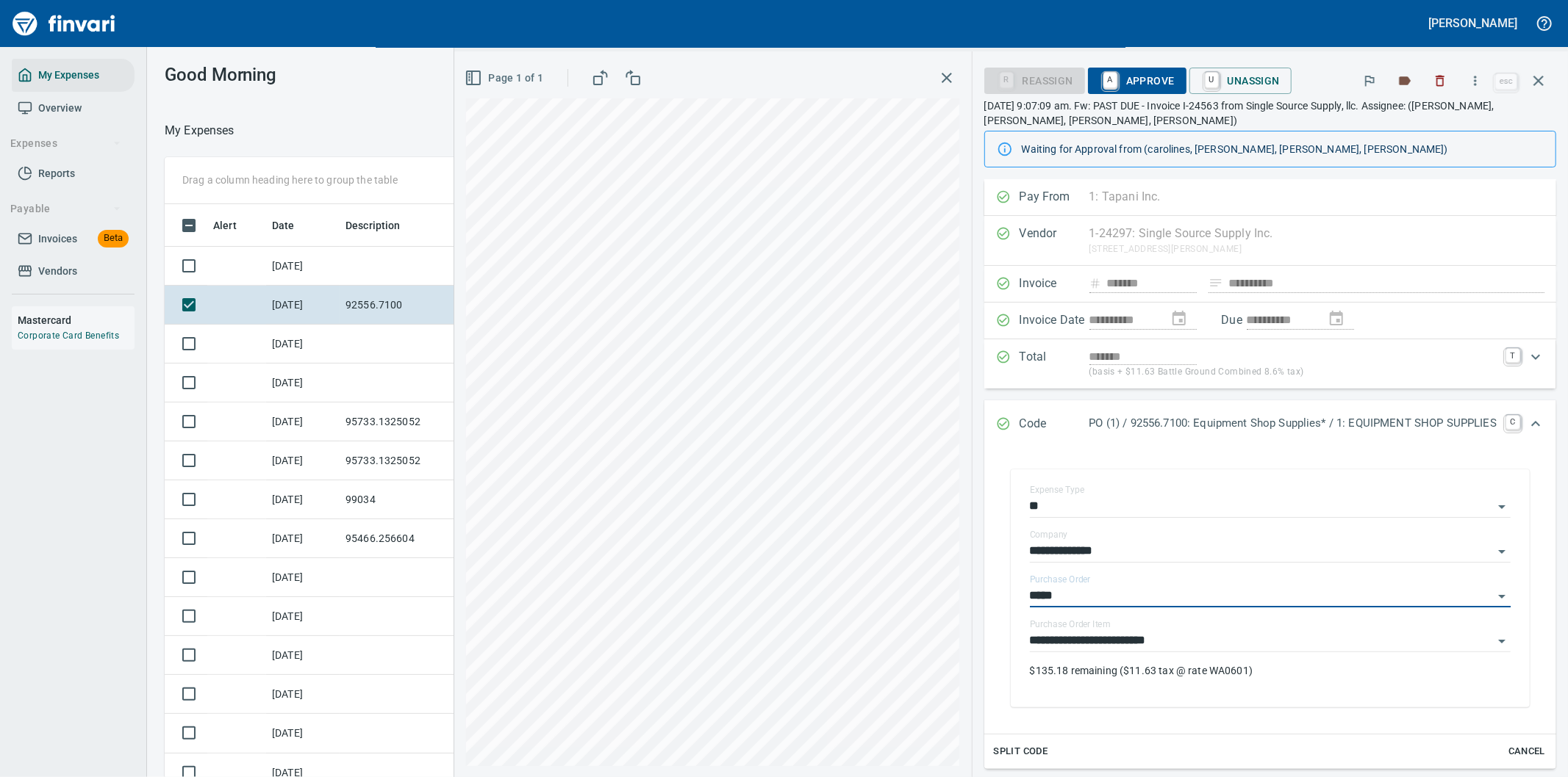
type input "**********"
click at [1120, 82] on span "A Approve" at bounding box center [1137, 81] width 75 height 25
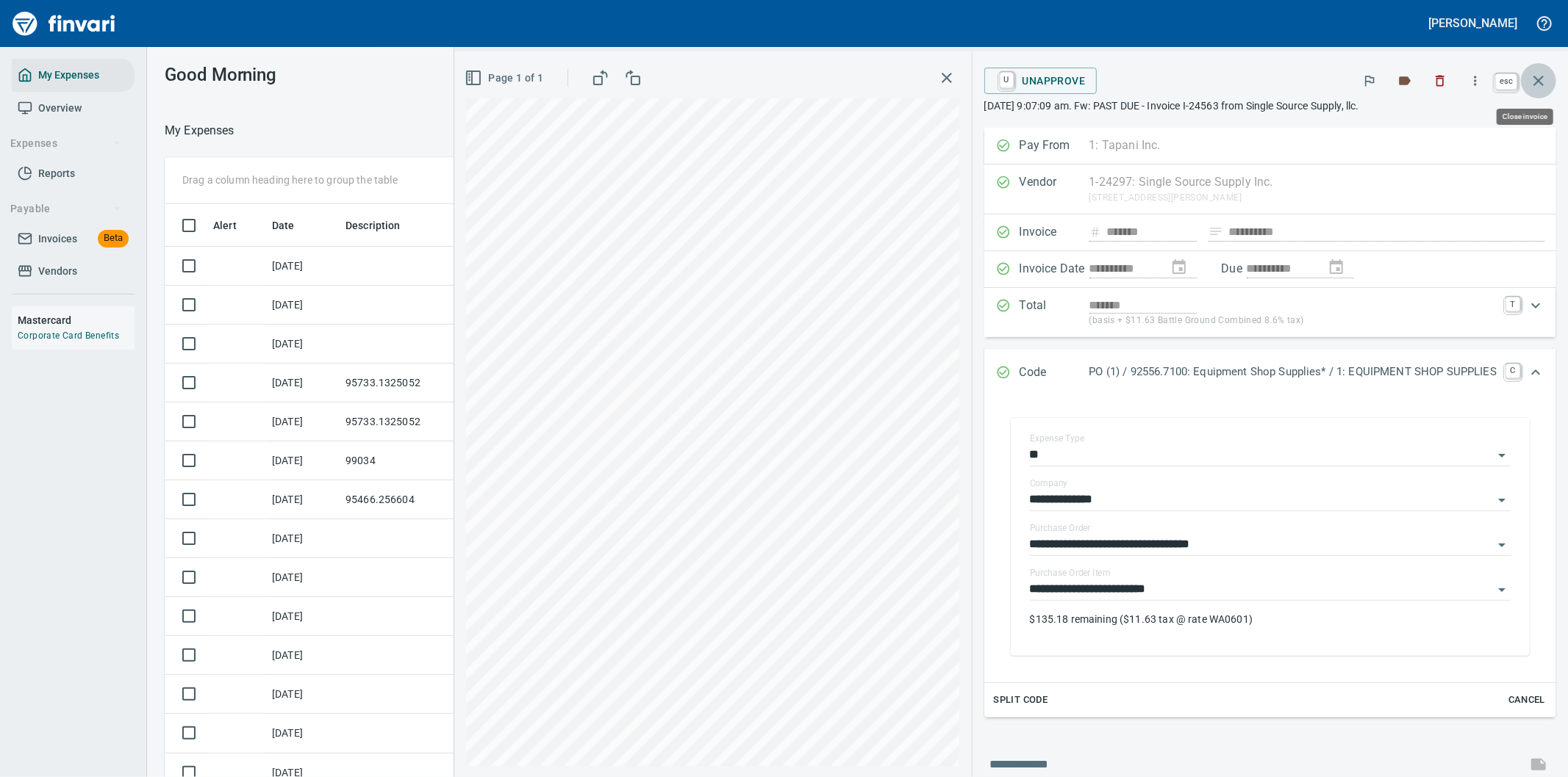
click at [1539, 82] on icon "button" at bounding box center [1538, 81] width 17 height 17
